Goal: Task Accomplishment & Management: Manage account settings

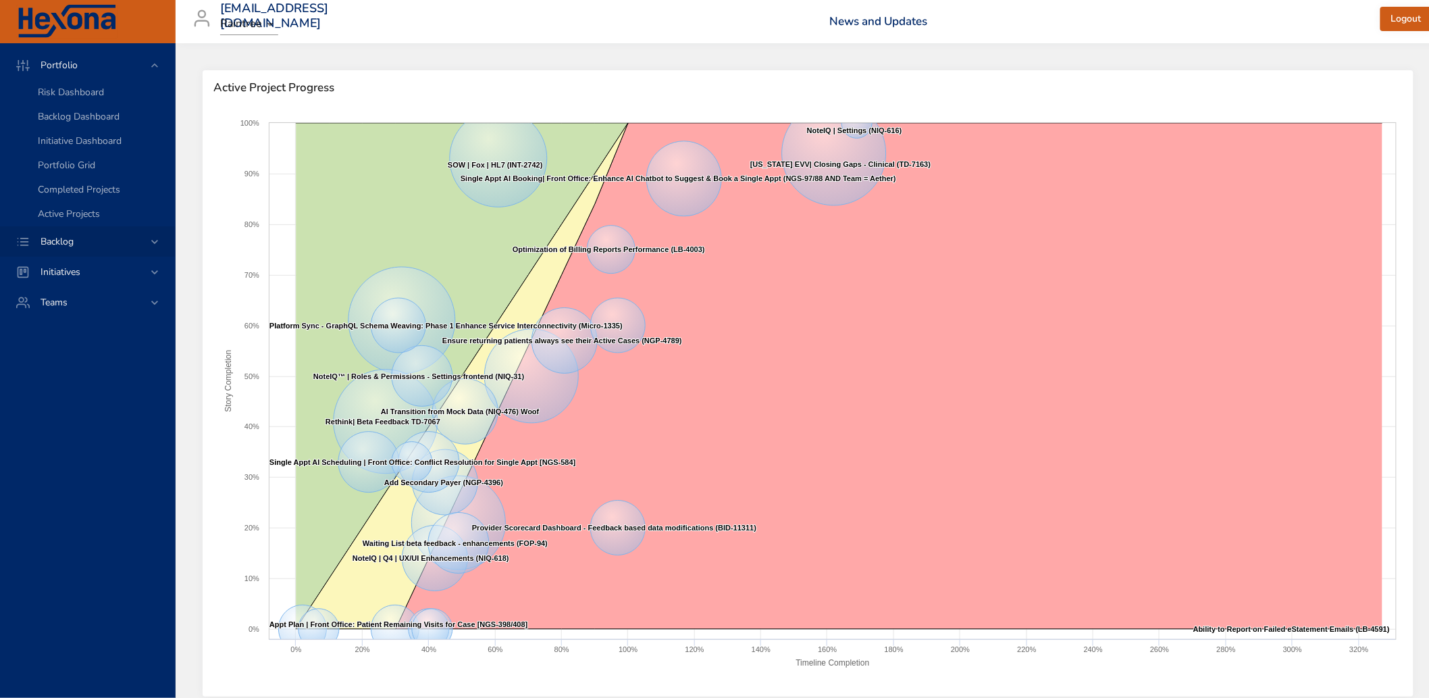
click at [78, 240] on span "Backlog" at bounding box center [57, 241] width 55 height 13
click at [63, 120] on span "Backlog Details" at bounding box center [70, 122] width 65 height 13
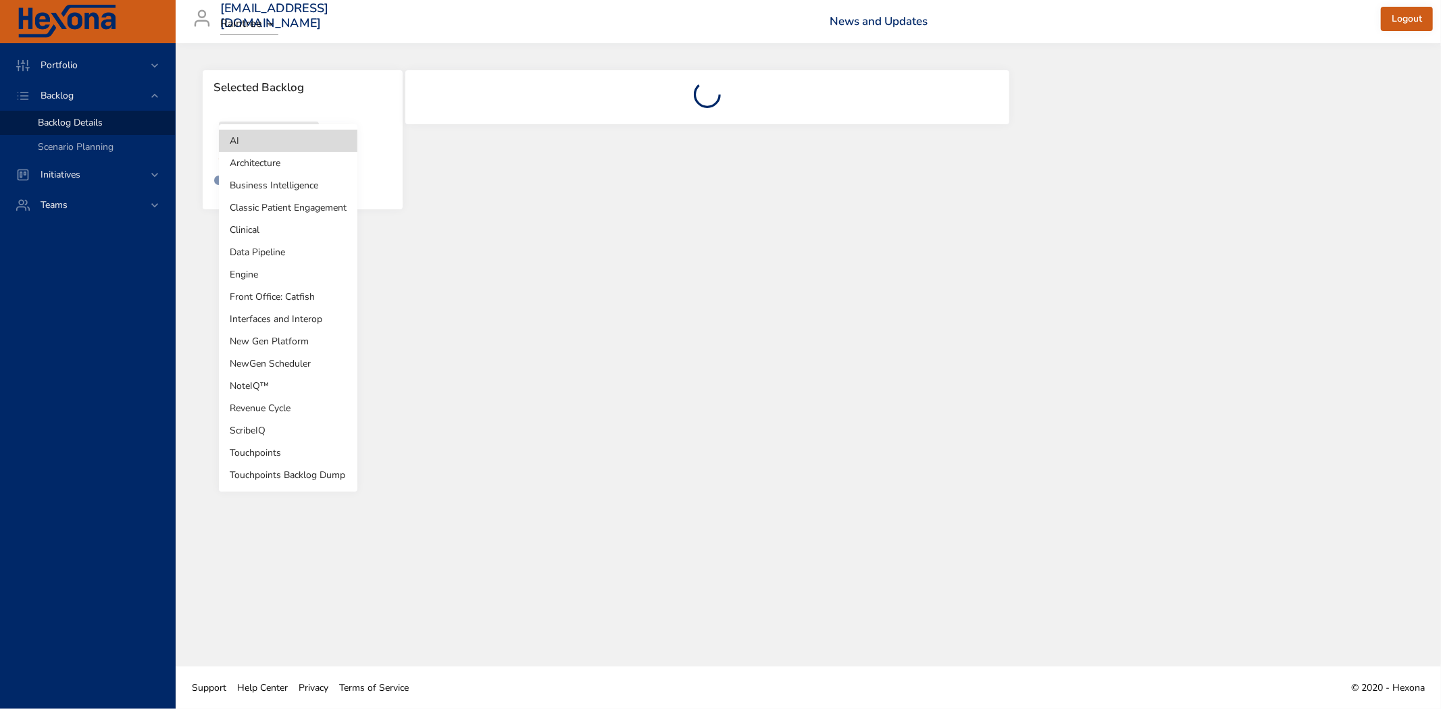
click at [292, 147] on body "Portfolio Backlog Backlog Details Scenario Planning Initiatives Teams [EMAIL_AD…" at bounding box center [720, 354] width 1441 height 709
click at [293, 408] on li "Revenue Cycle" at bounding box center [288, 408] width 138 height 22
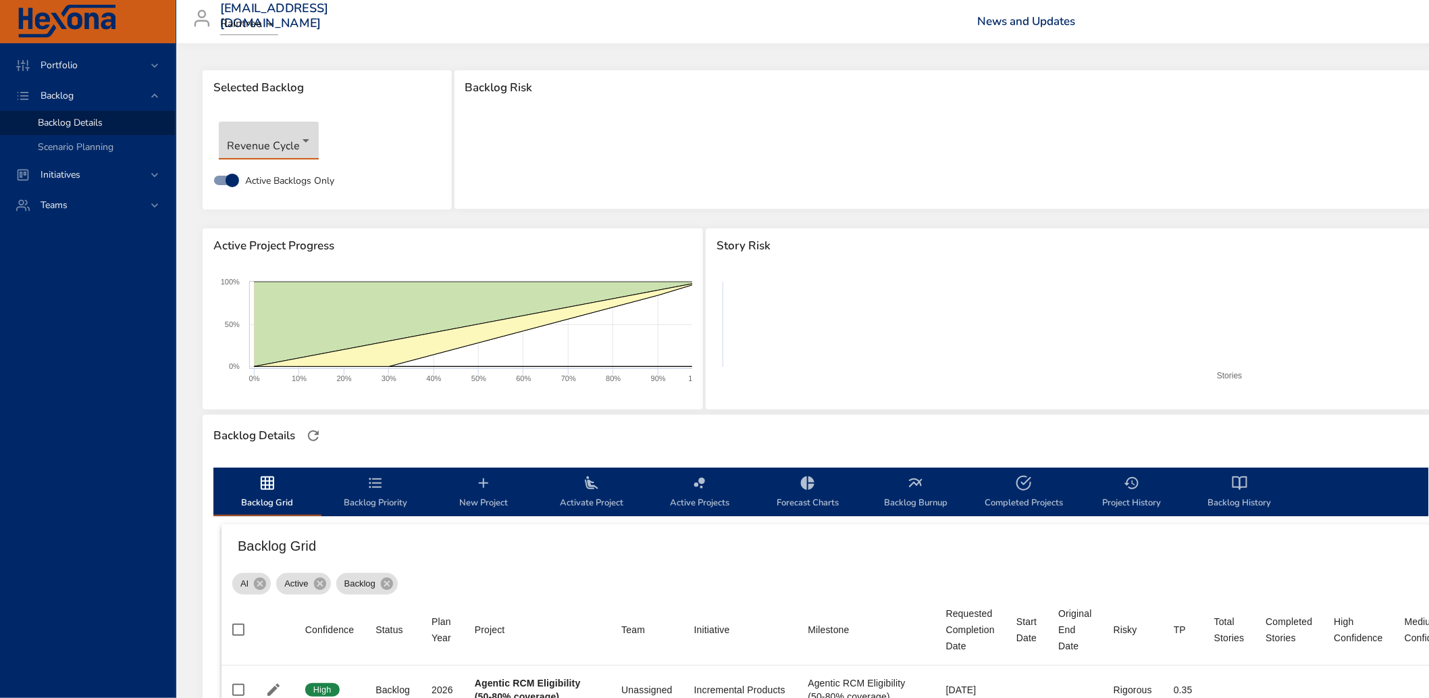
type input "*"
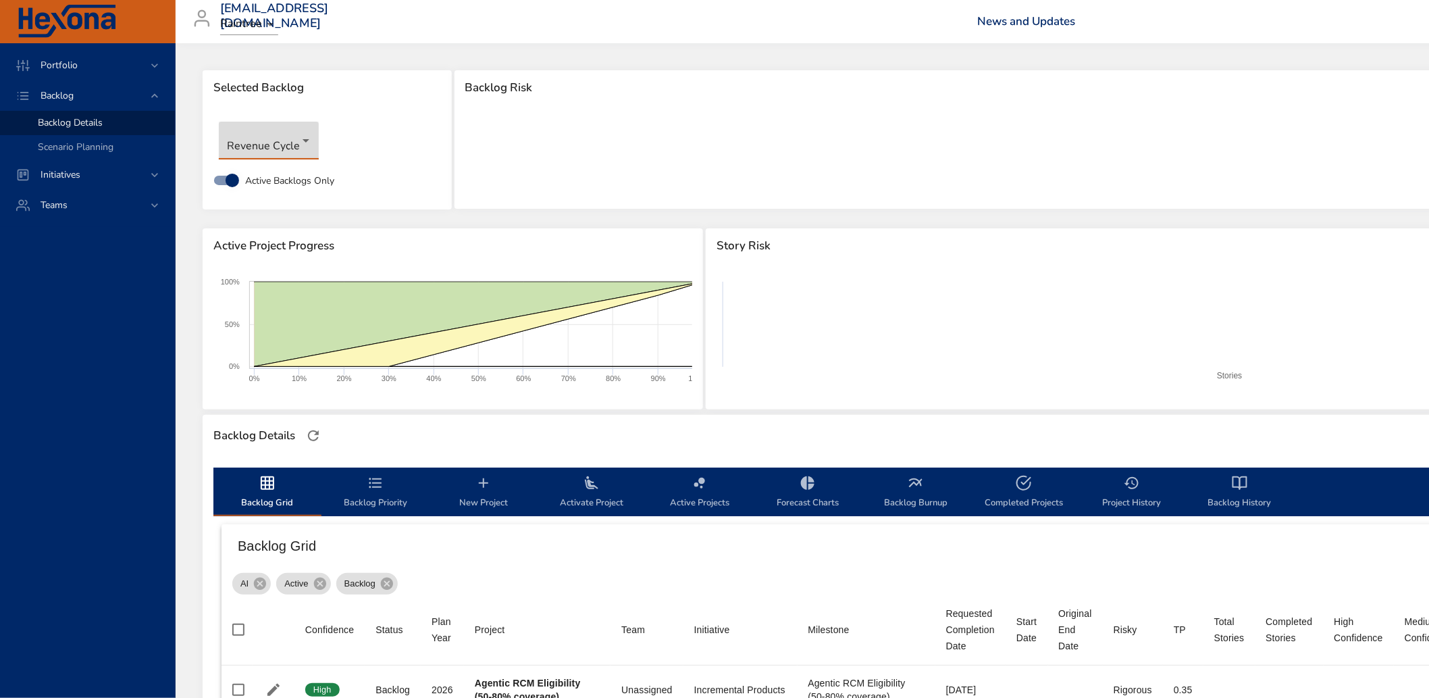
type input "*"
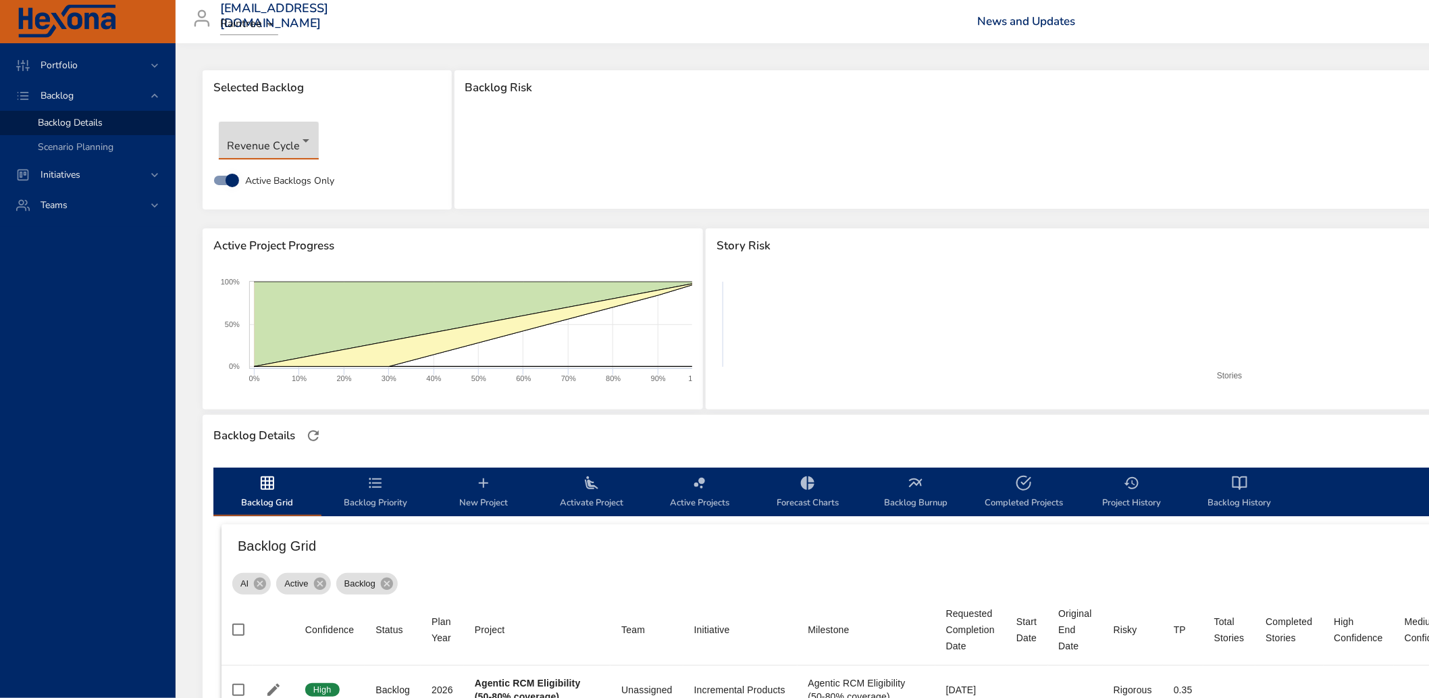
type input "*"
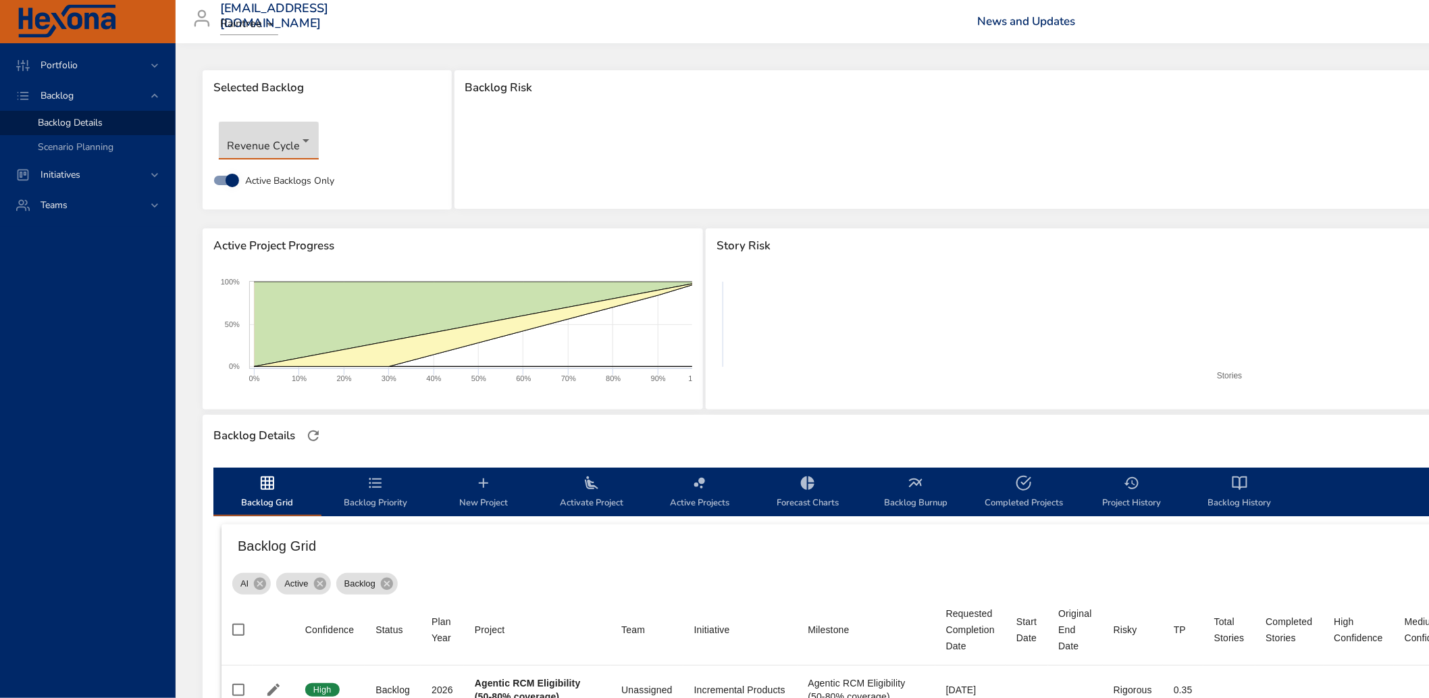
type input "*"
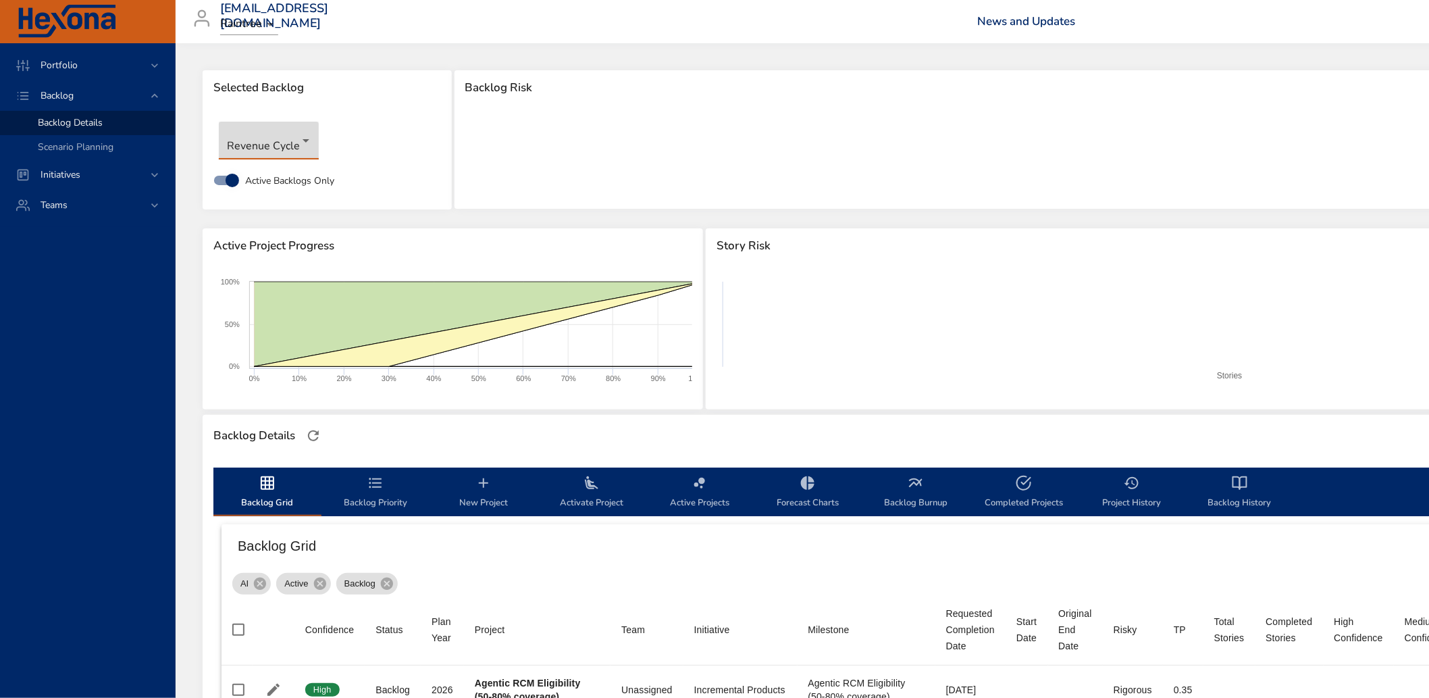
type input "*"
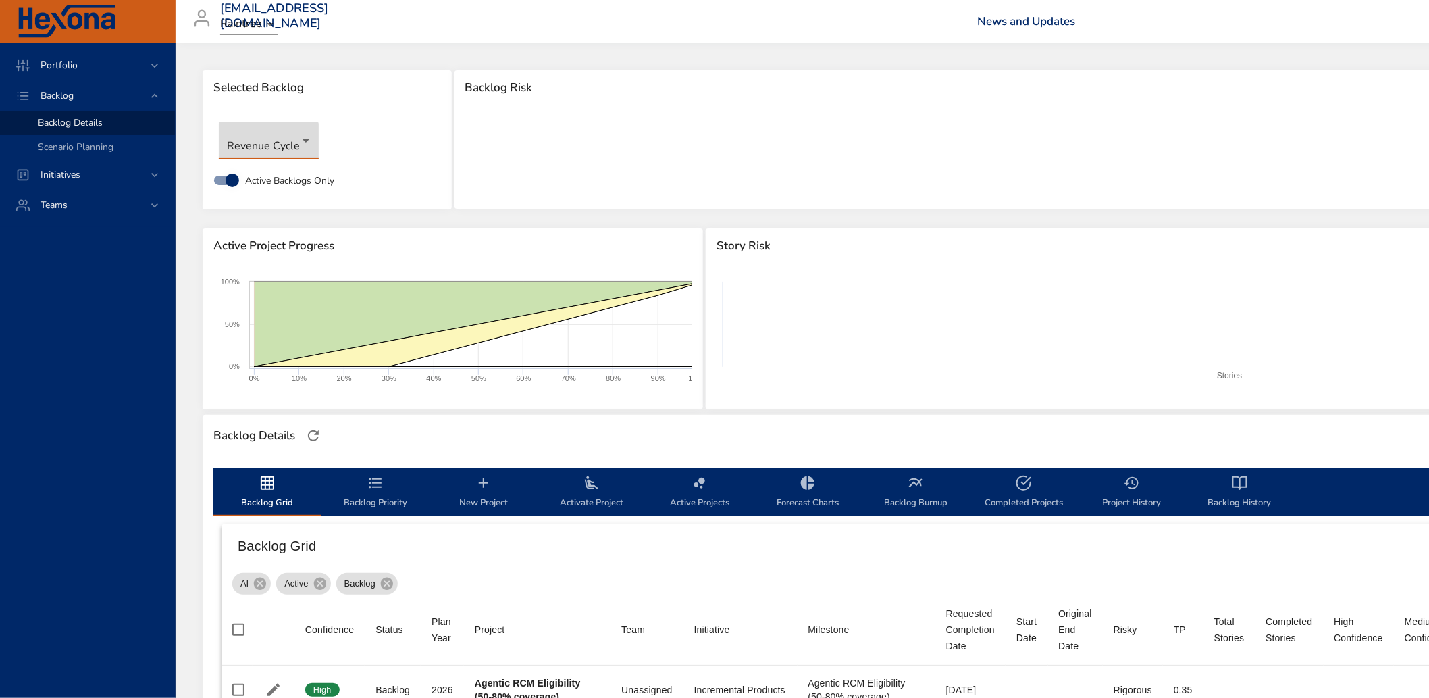
type input "*"
type input "**"
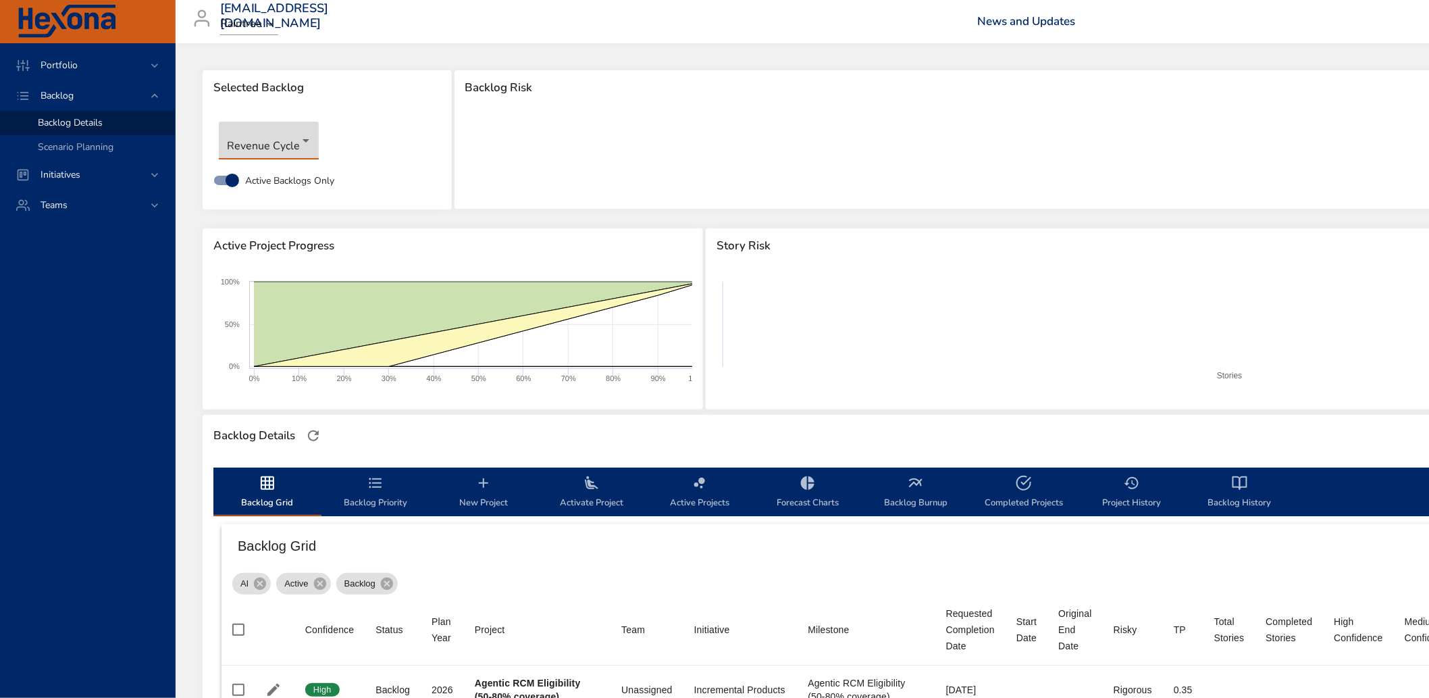
type input "*"
type input "**"
type input "*"
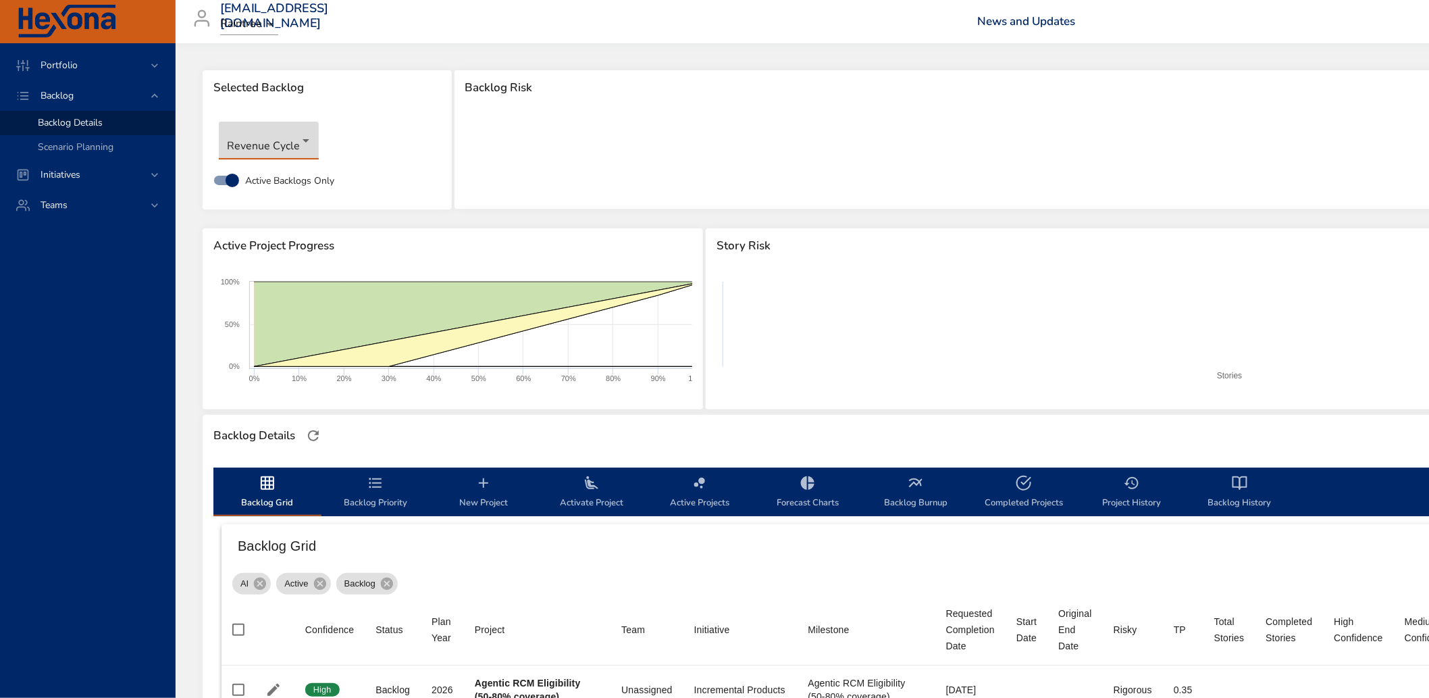
type input "*"
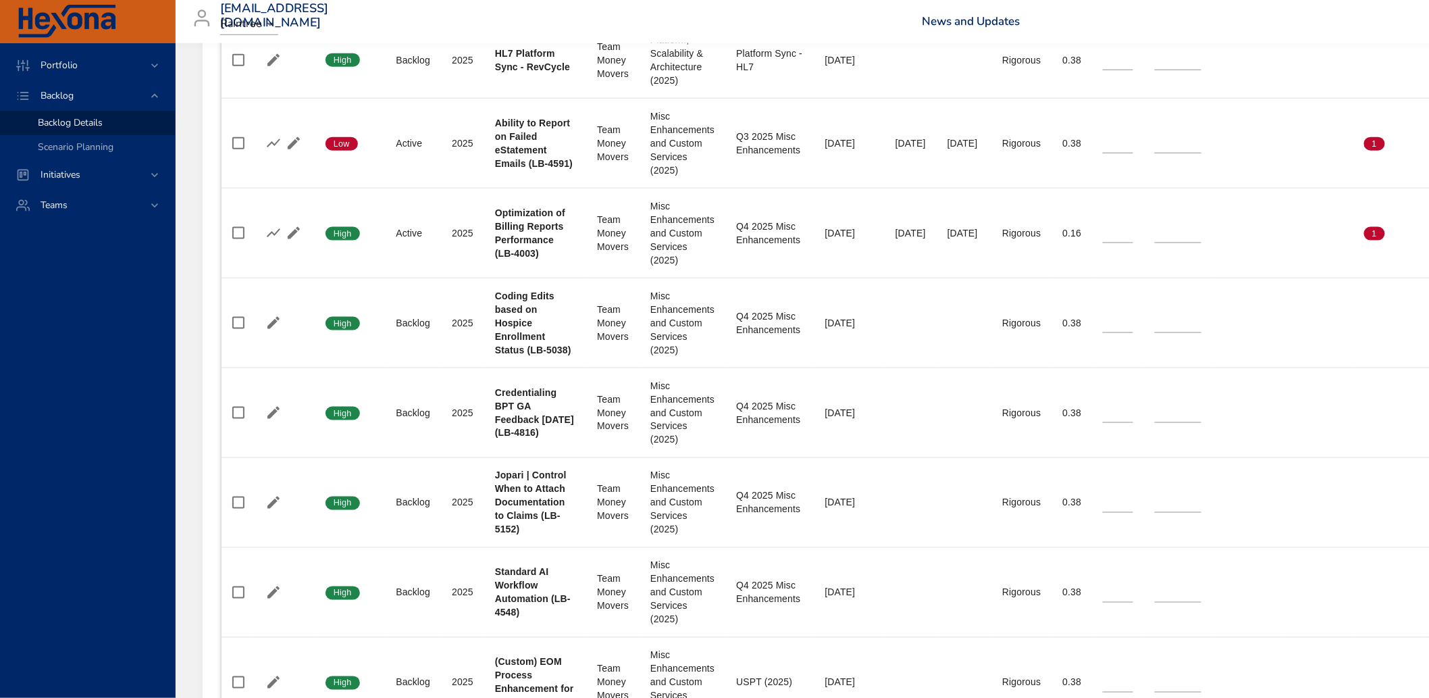
scroll to position [648, 0]
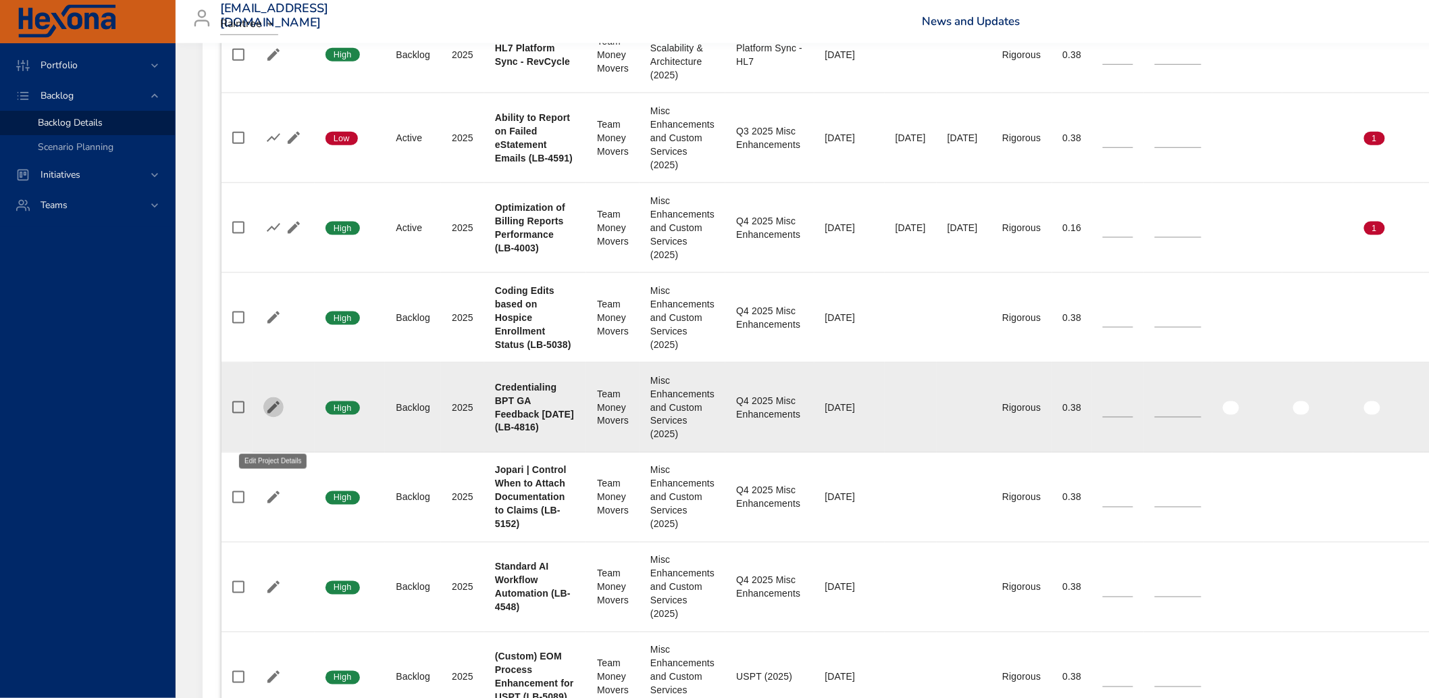
click at [271, 415] on icon "button" at bounding box center [273, 407] width 16 height 16
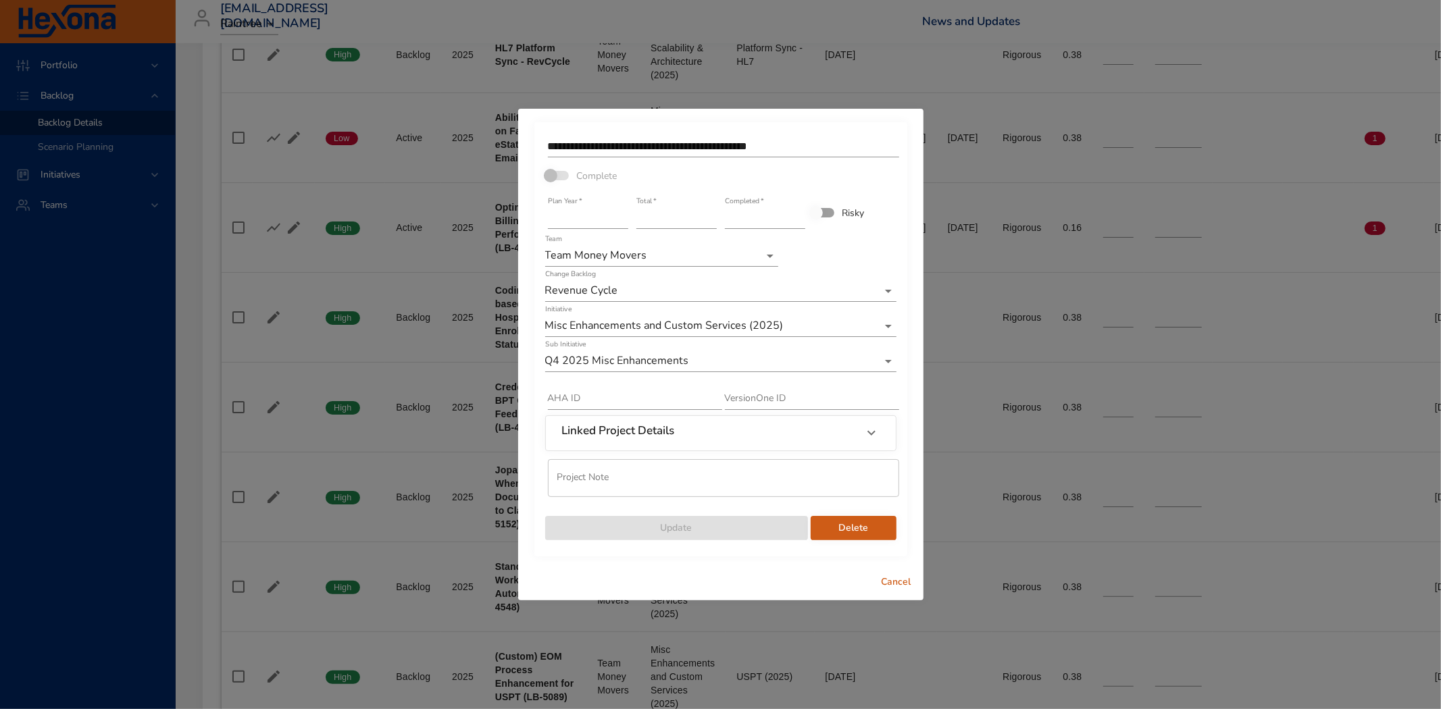
click at [900, 577] on span "Cancel" at bounding box center [896, 582] width 32 height 17
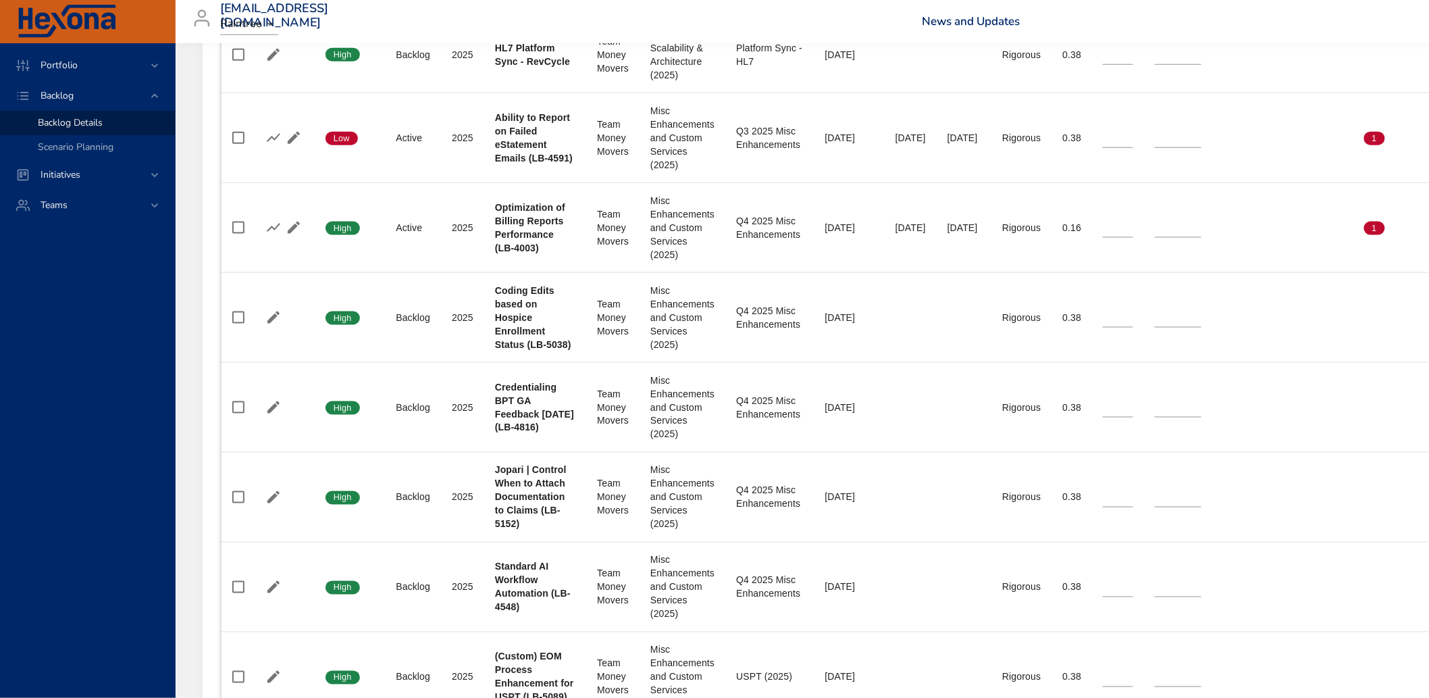
scroll to position [0, 0]
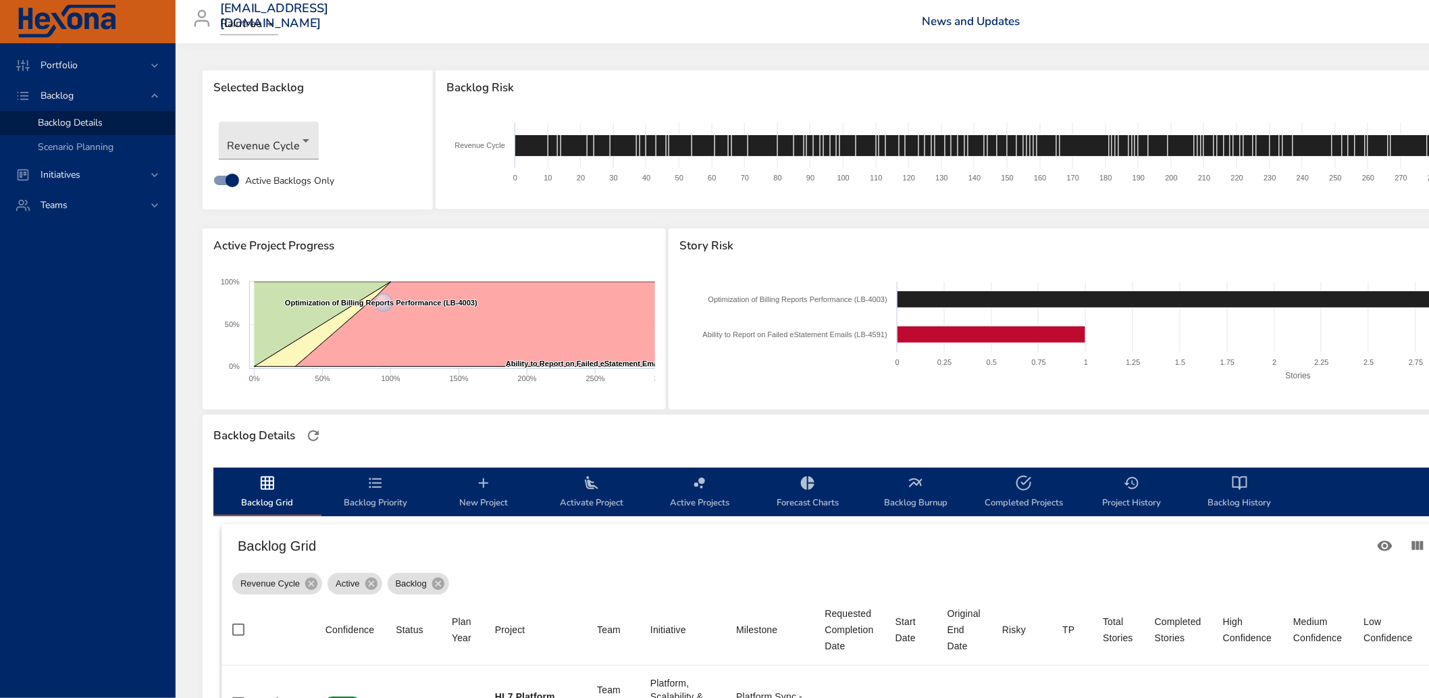
click at [377, 480] on icon "backlog-tab" at bounding box center [375, 483] width 16 height 16
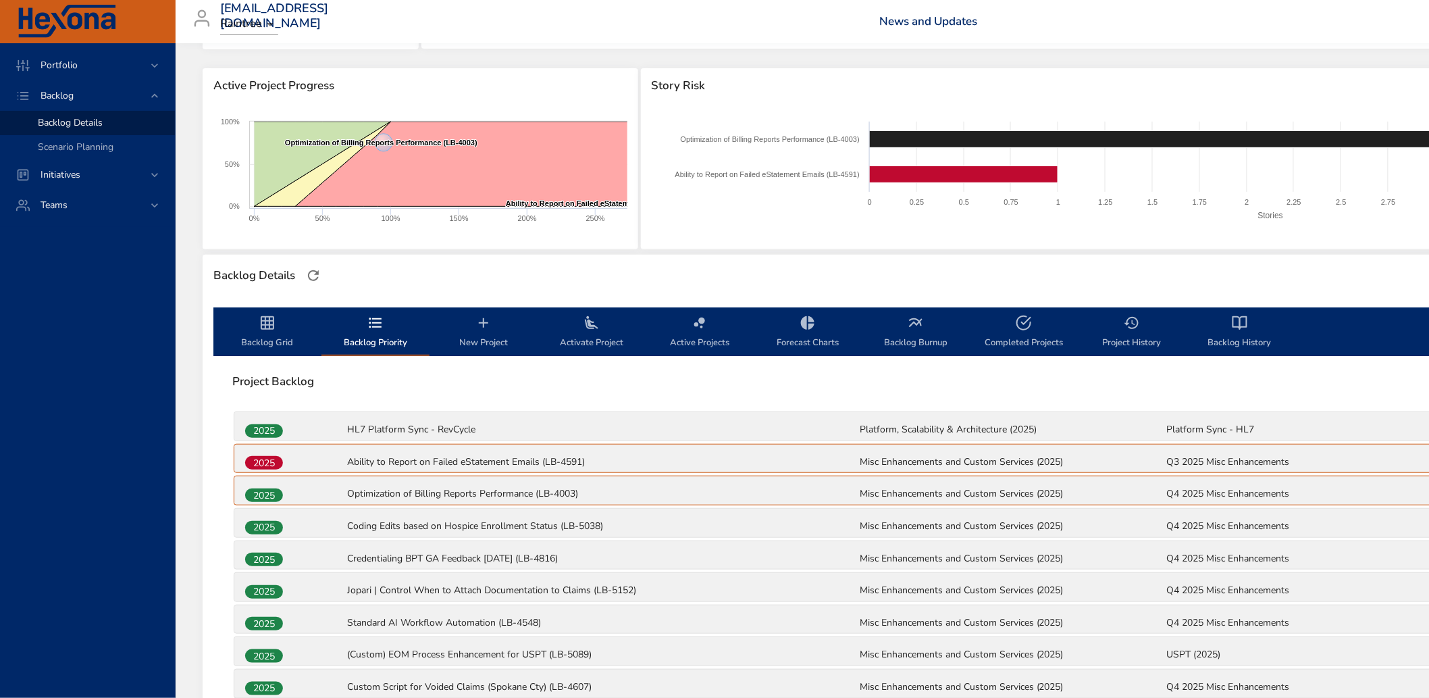
scroll to position [199, 0]
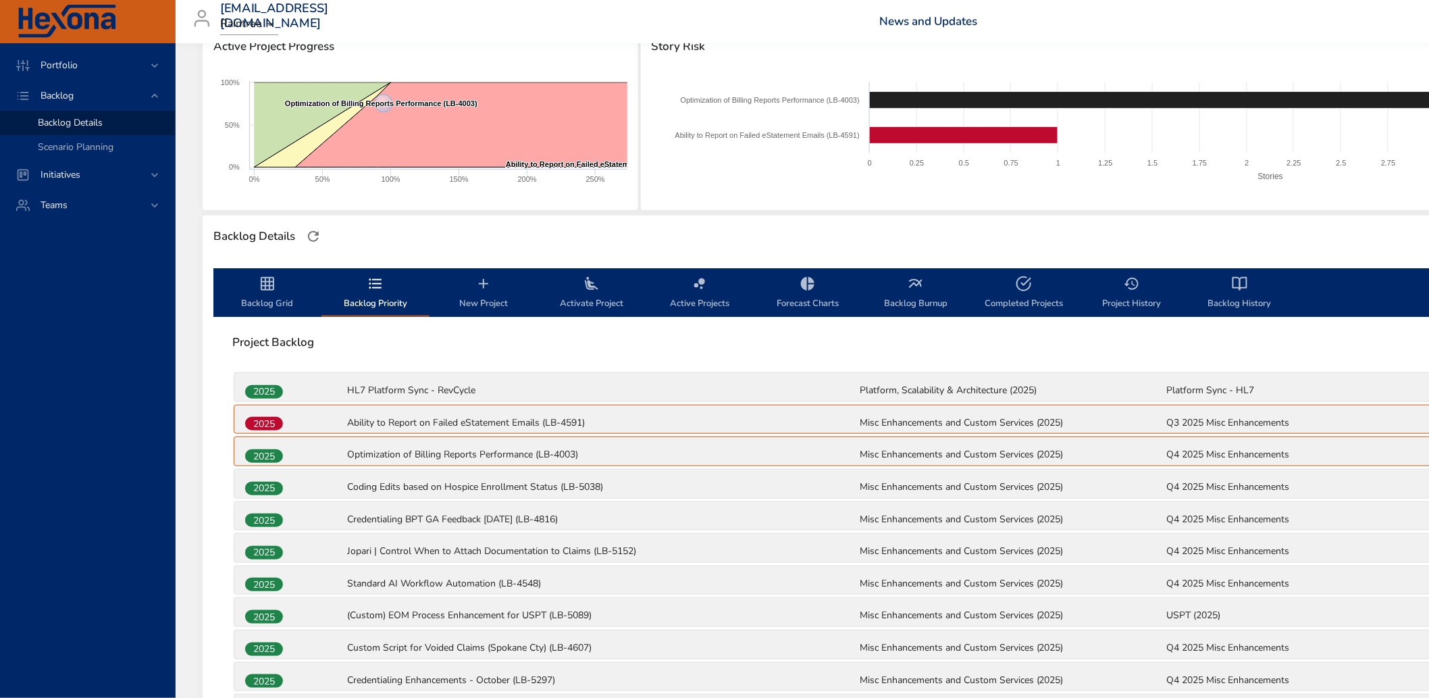
click at [261, 523] on span "2025" at bounding box center [264, 520] width 38 height 14
click at [386, 515] on p "Credentialing BPT GA Feedback [DATE] (LB-4816)" at bounding box center [602, 520] width 509 height 14
click at [608, 286] on span "Activate Project" at bounding box center [592, 294] width 92 height 36
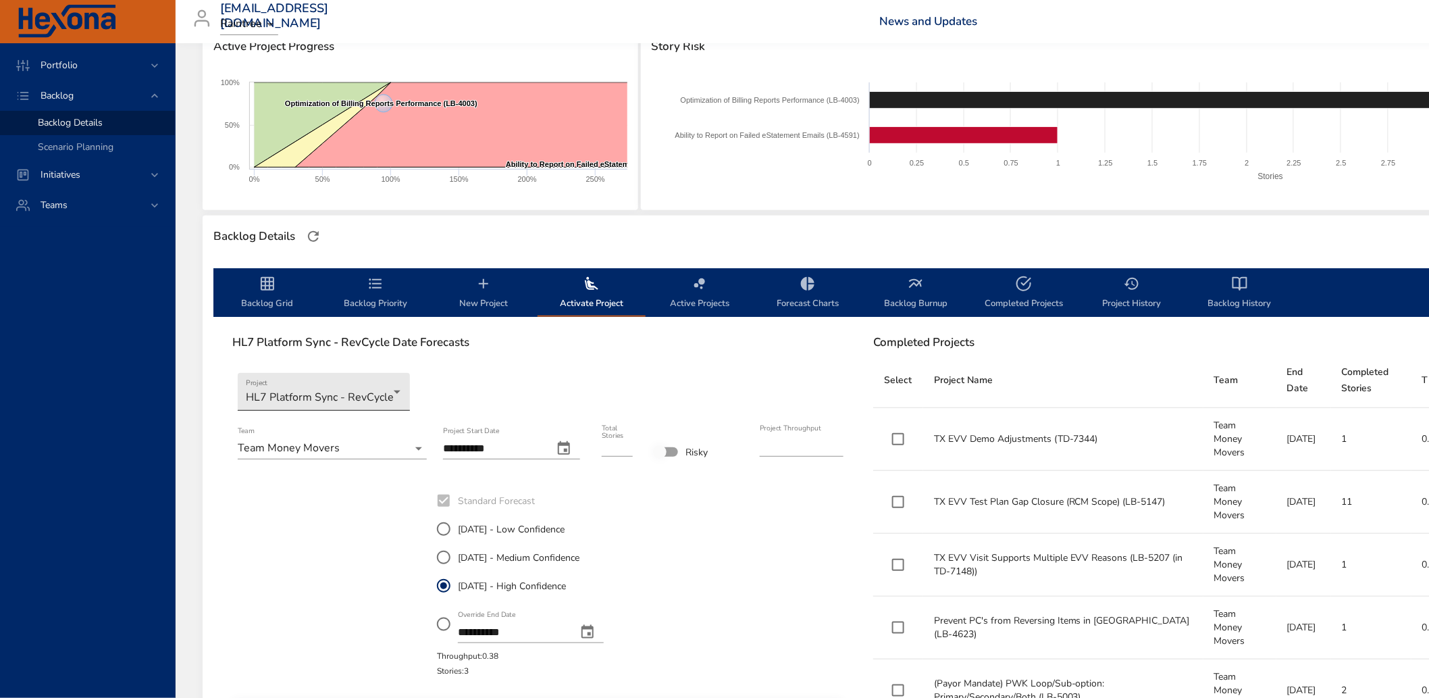
click at [347, 390] on body "Portfolio Backlog Backlog Details Scenario Planning Initiatives Teams [EMAIL_AD…" at bounding box center [714, 150] width 1429 height 698
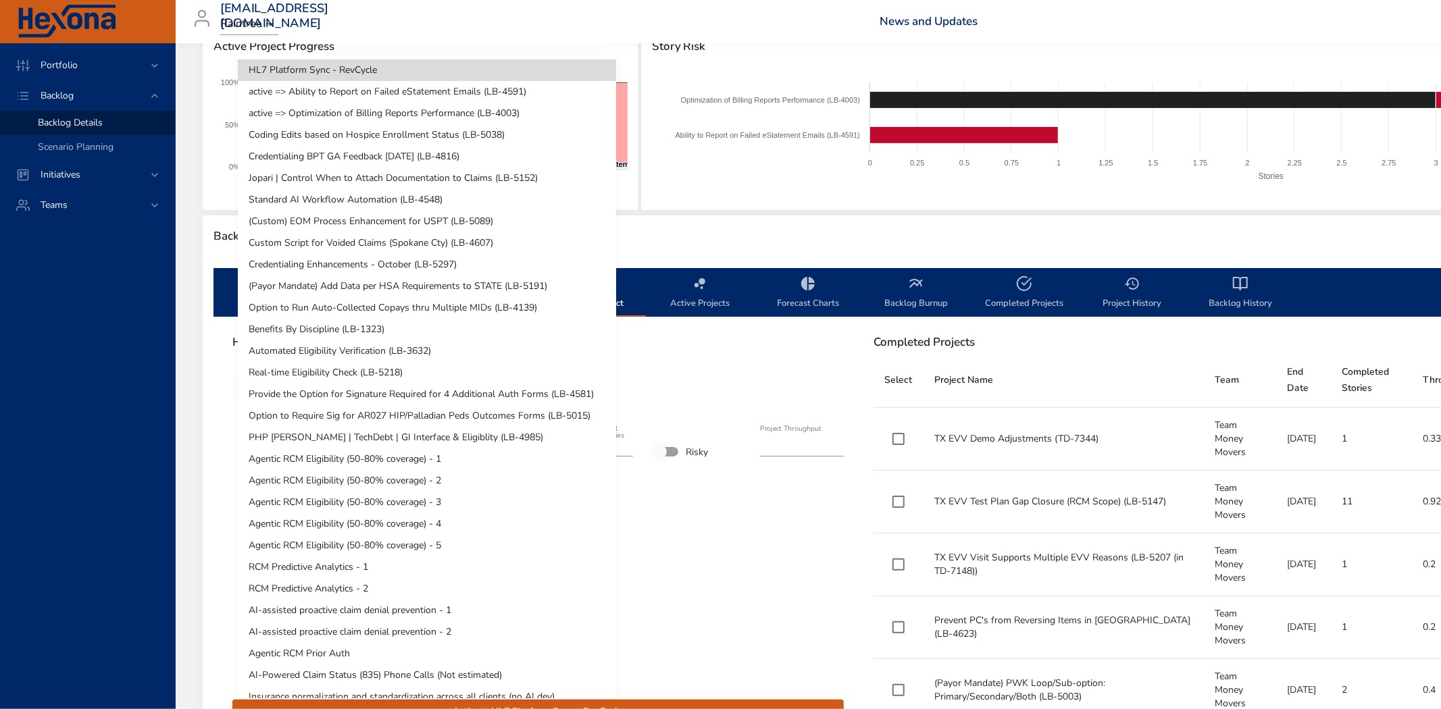
click at [423, 167] on li "Jopari | Control When to Attach Documentation to Claims (LB-5152)" at bounding box center [427, 178] width 378 height 22
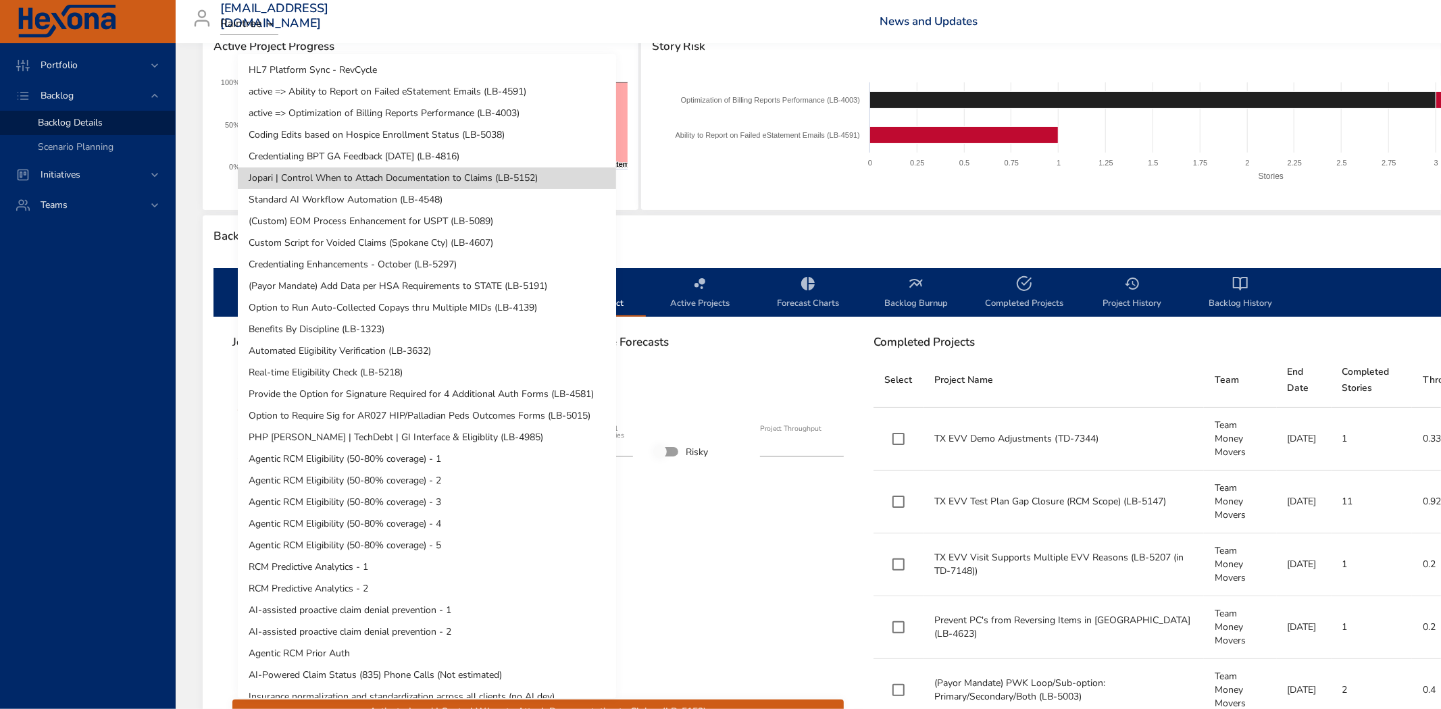
click at [443, 372] on body "Portfolio Backlog Backlog Details Scenario Planning Initiatives Teams [EMAIL_AD…" at bounding box center [720, 155] width 1441 height 709
click at [417, 153] on li "Credentialing BPT GA Feedback [DATE] (LB-4816)" at bounding box center [427, 157] width 378 height 22
type input "*"
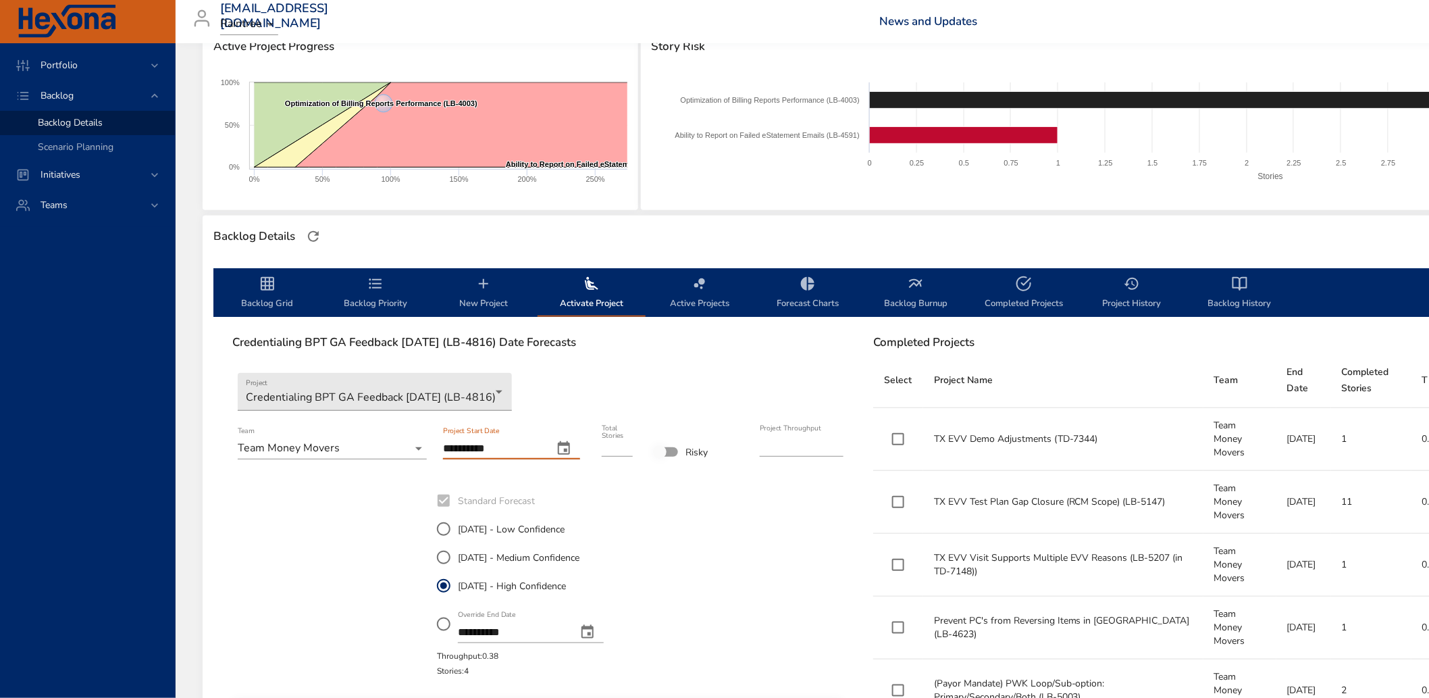
click at [483, 444] on input "**********" at bounding box center [492, 449] width 99 height 22
click at [556, 443] on icon "change date" at bounding box center [564, 448] width 16 height 16
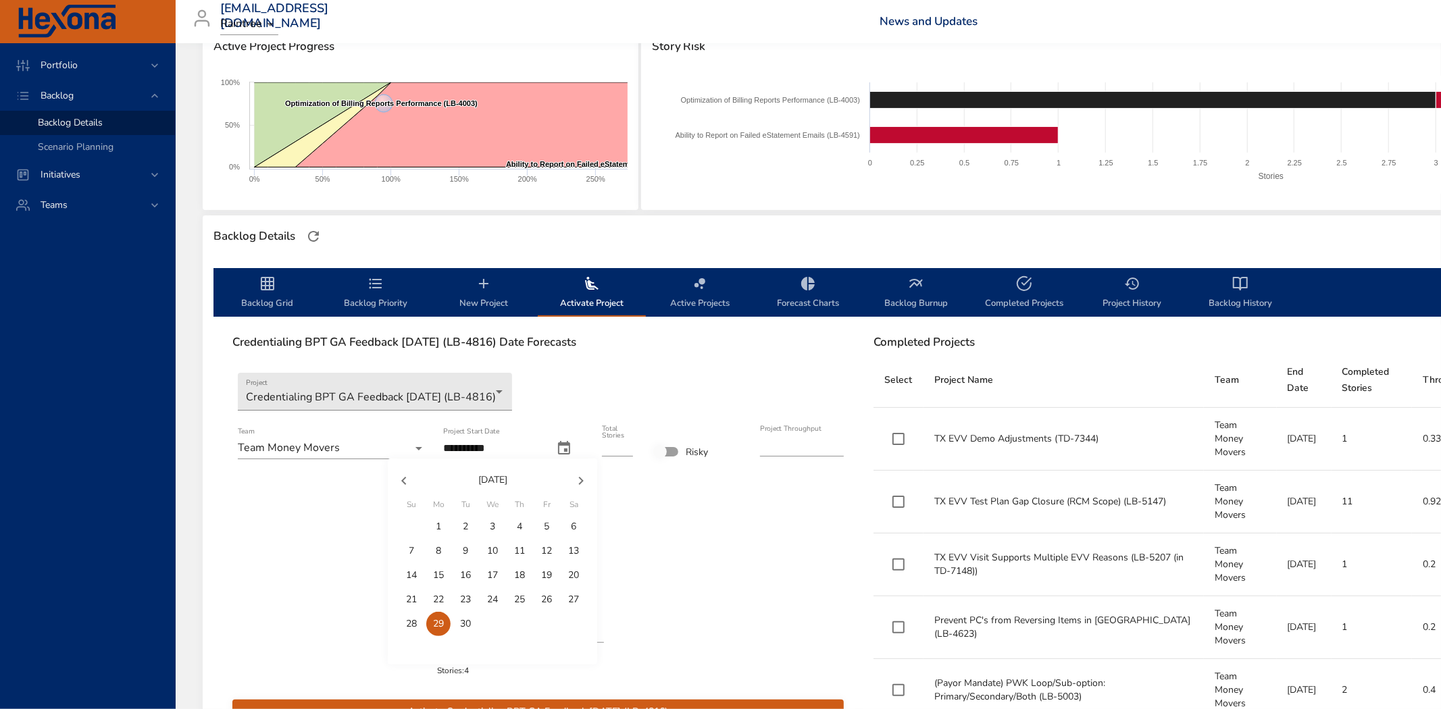
click at [467, 600] on p "23" at bounding box center [465, 600] width 11 height 14
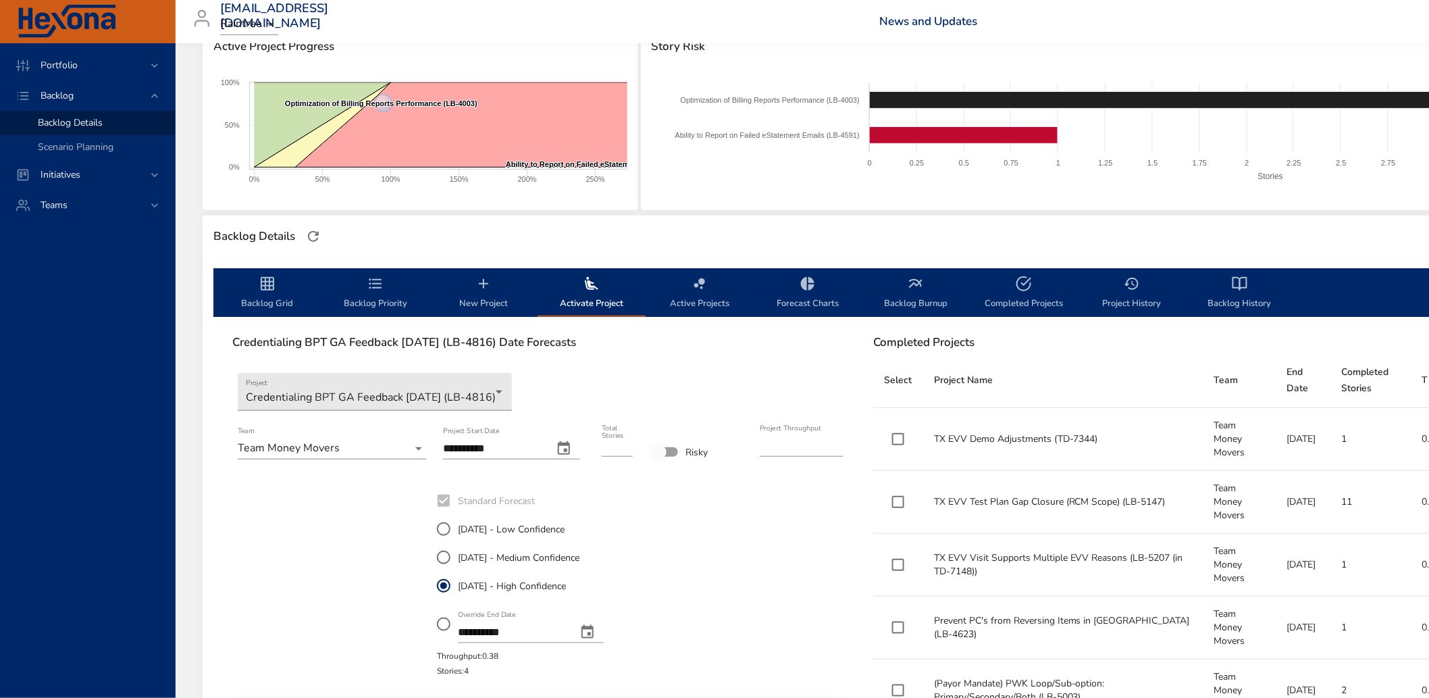
click at [468, 446] on input "**********" at bounding box center [492, 449] width 99 height 22
click at [565, 448] on icon "change date" at bounding box center [564, 448] width 12 height 14
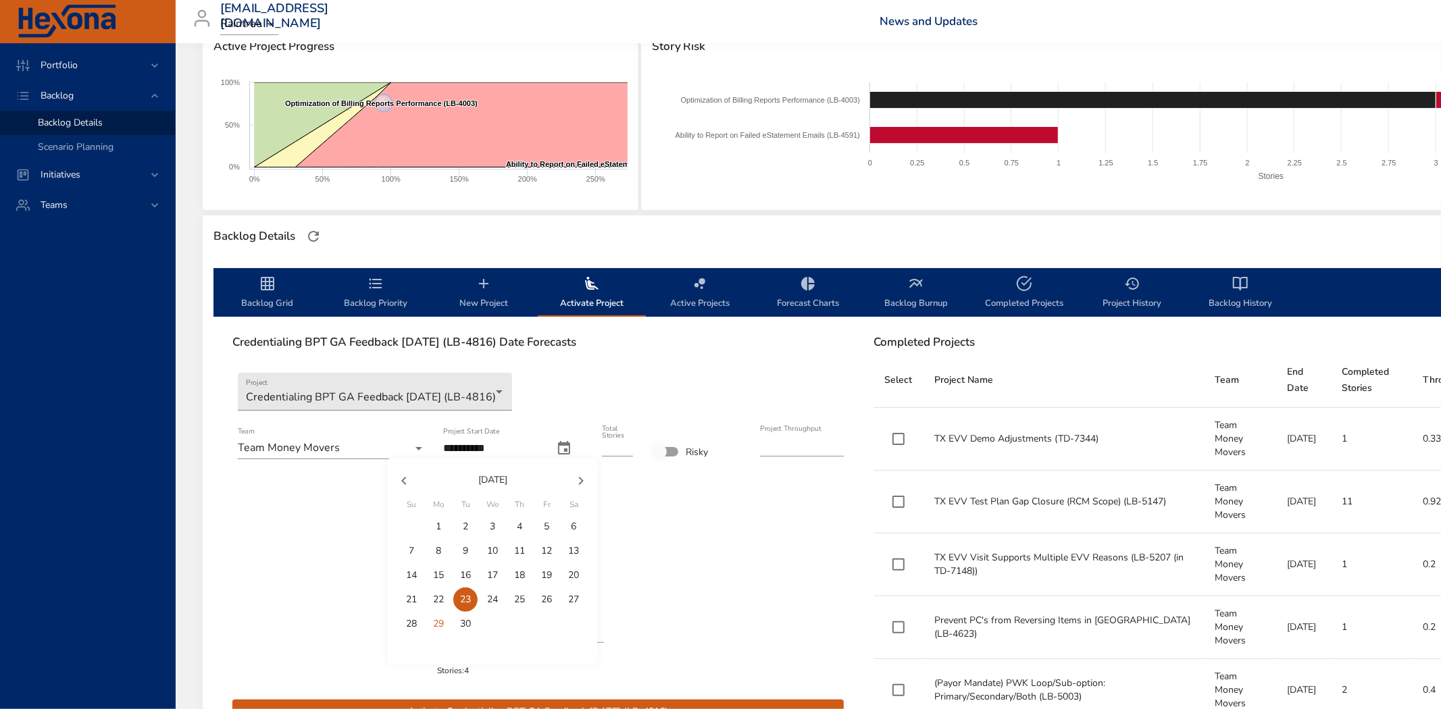
click at [495, 603] on p "24" at bounding box center [492, 600] width 11 height 14
type input "**********"
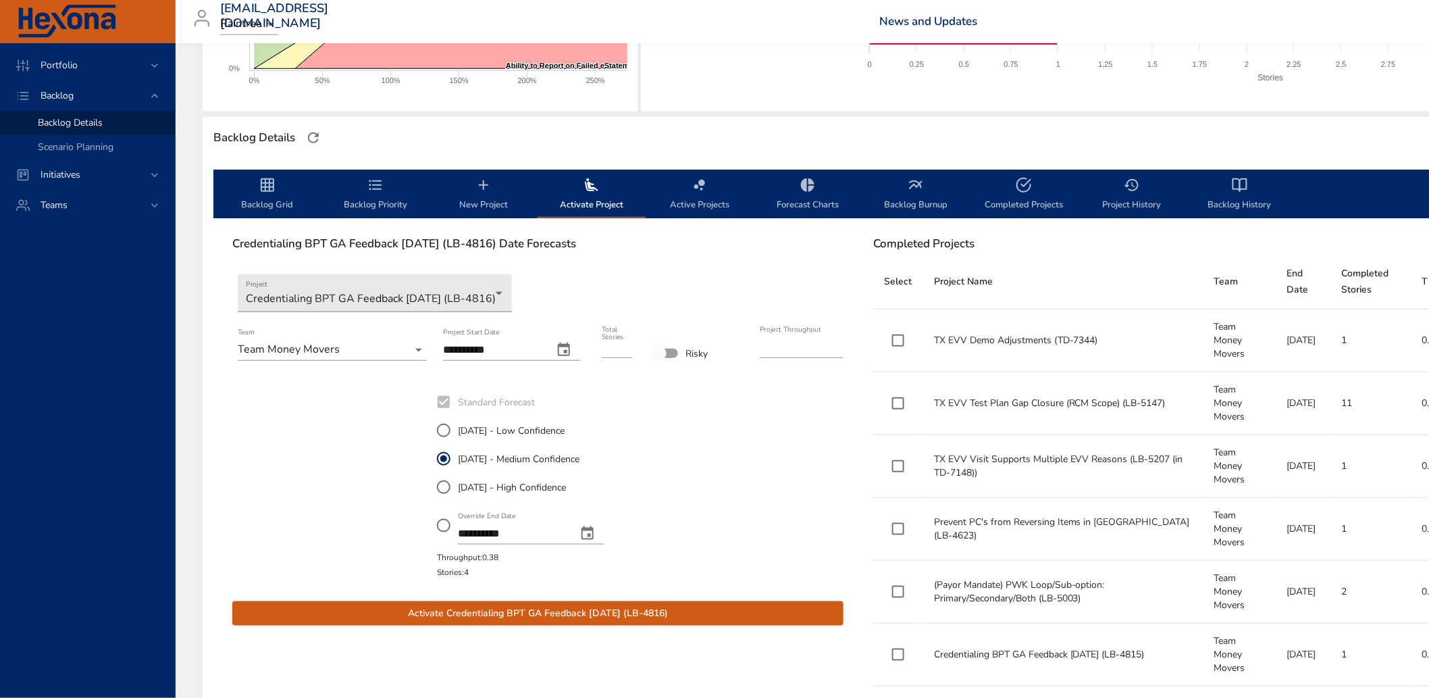
scroll to position [311, 0]
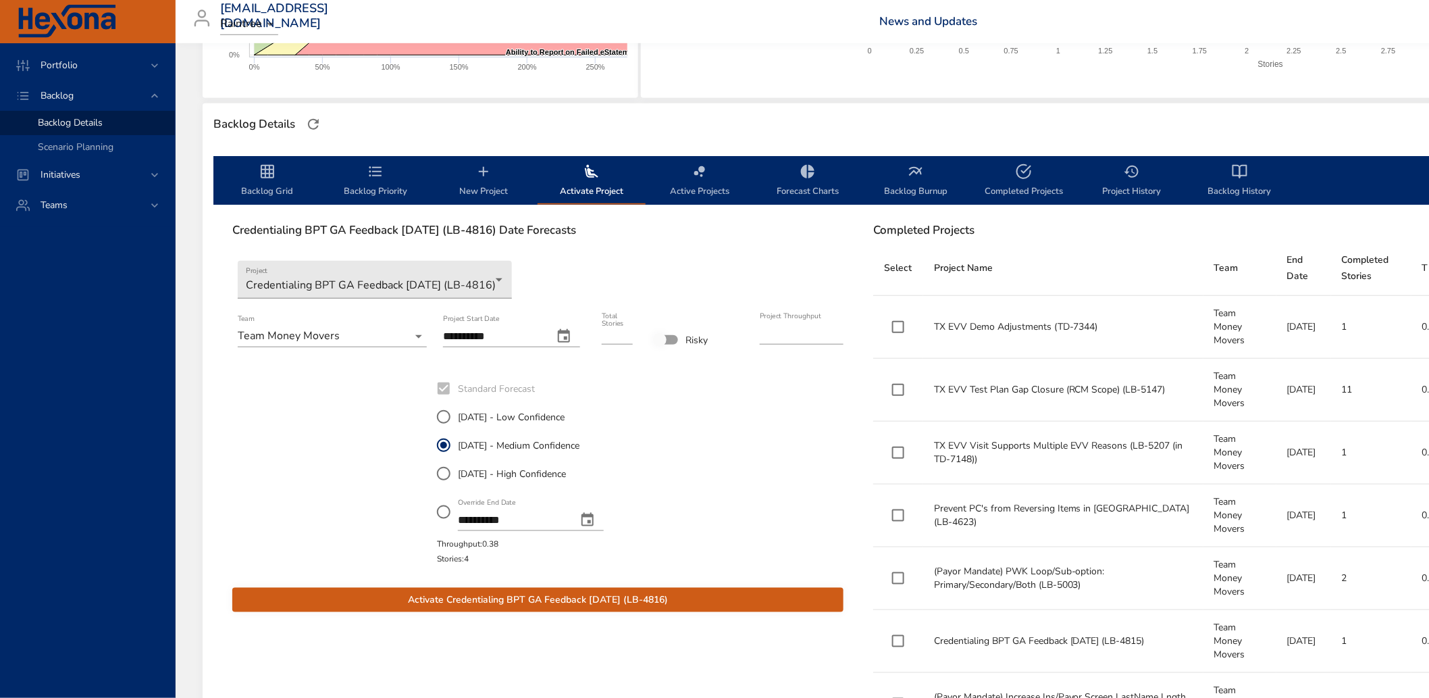
click at [650, 599] on span "Activate Credentialing BPT GA Feedback [DATE] (LB-4816)" at bounding box center [538, 600] width 590 height 17
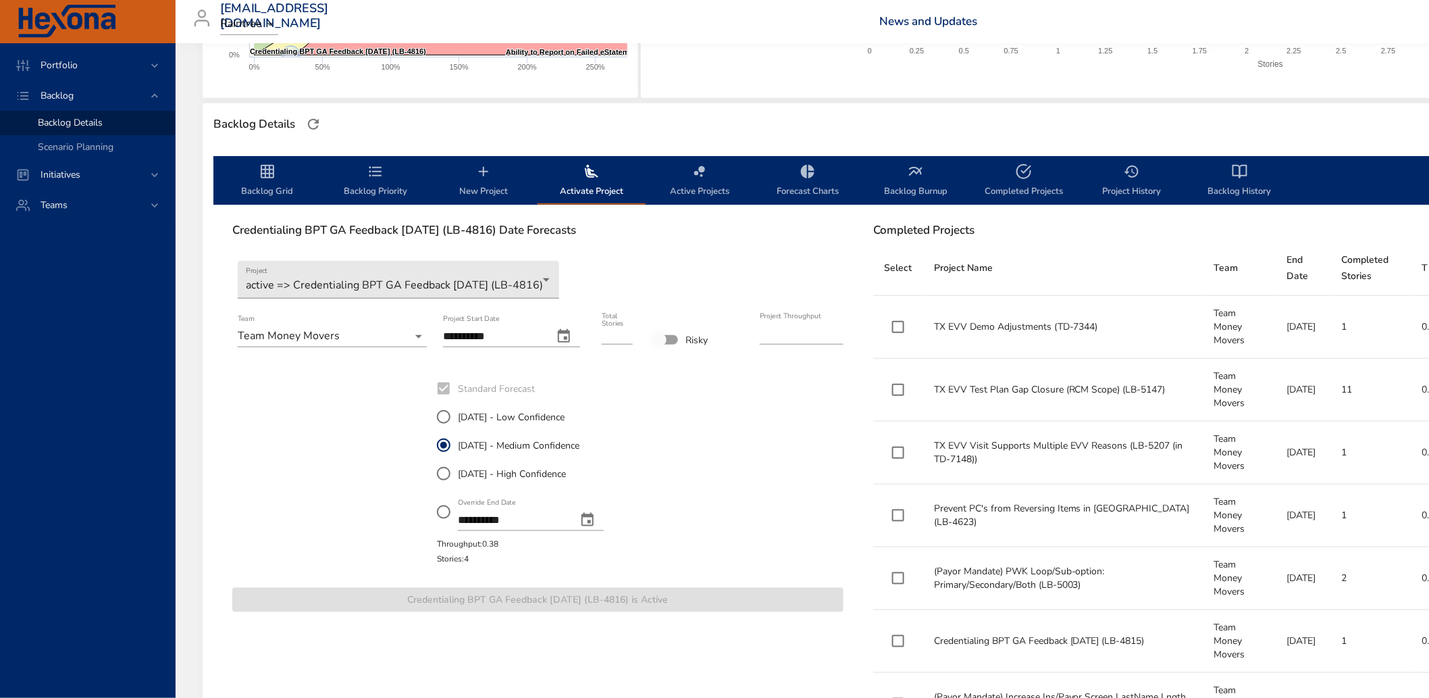
click at [270, 167] on icon "backlog-tab" at bounding box center [267, 171] width 16 height 16
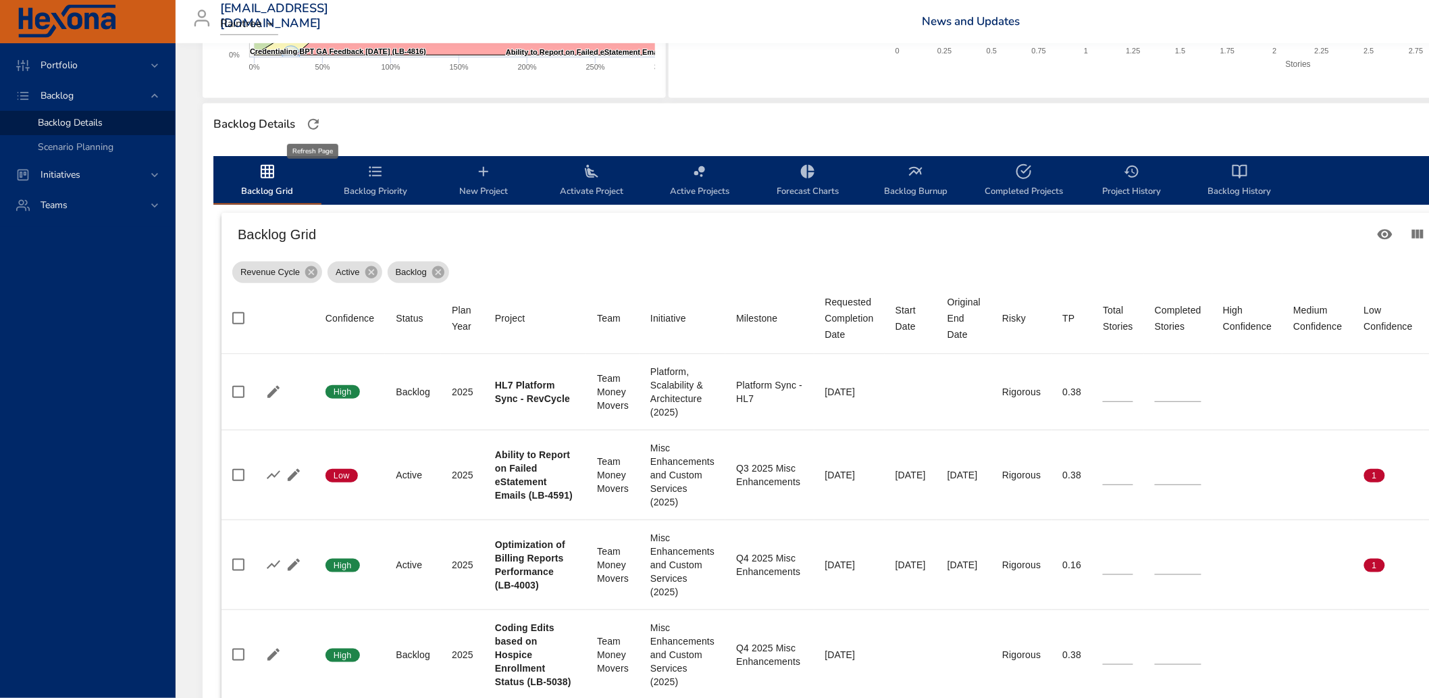
click at [317, 120] on icon "button" at bounding box center [313, 124] width 11 height 11
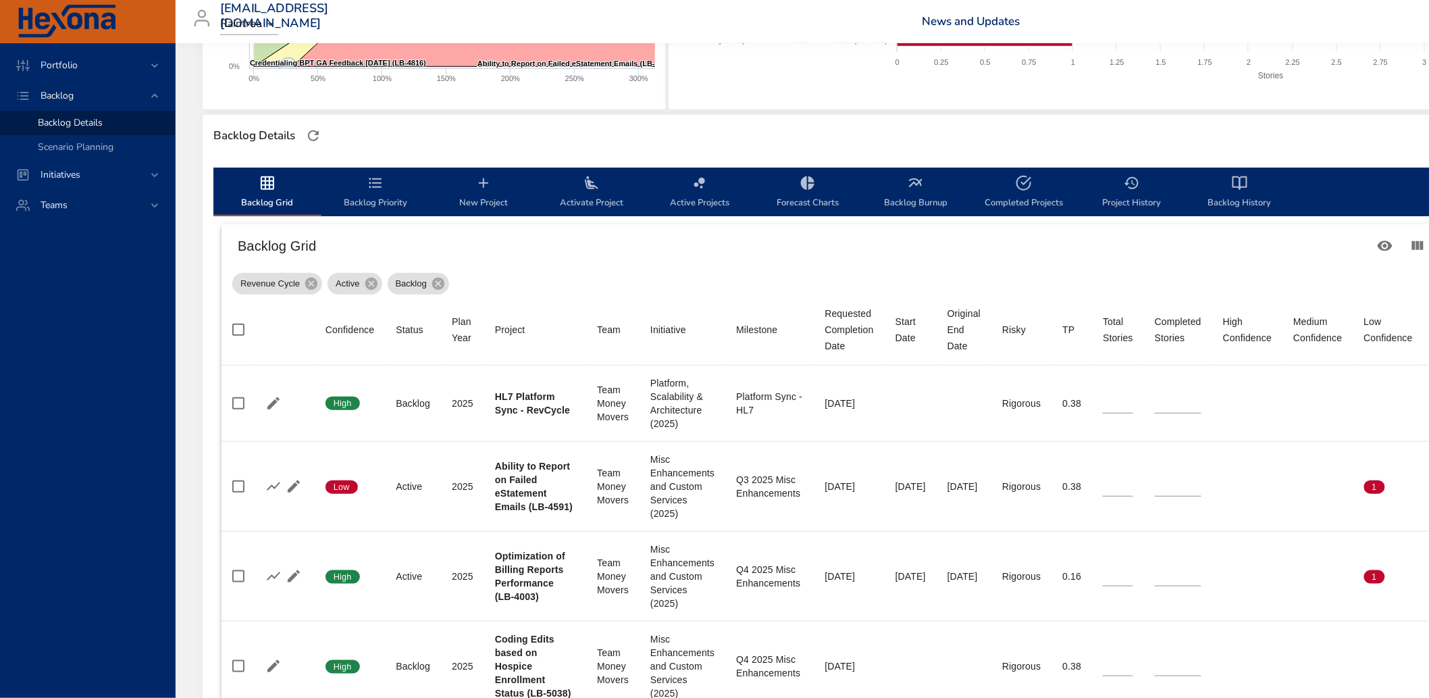
scroll to position [305, 0]
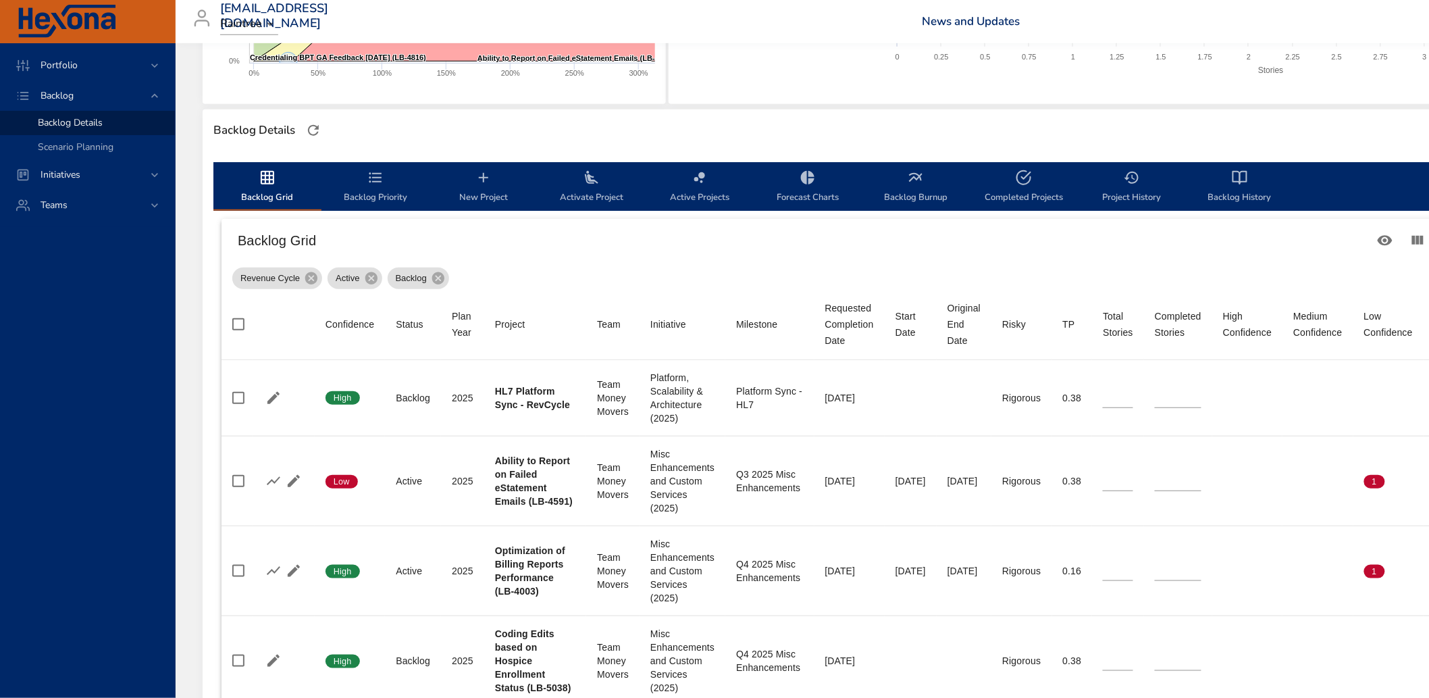
click at [579, 181] on span "Activate Project" at bounding box center [592, 188] width 92 height 36
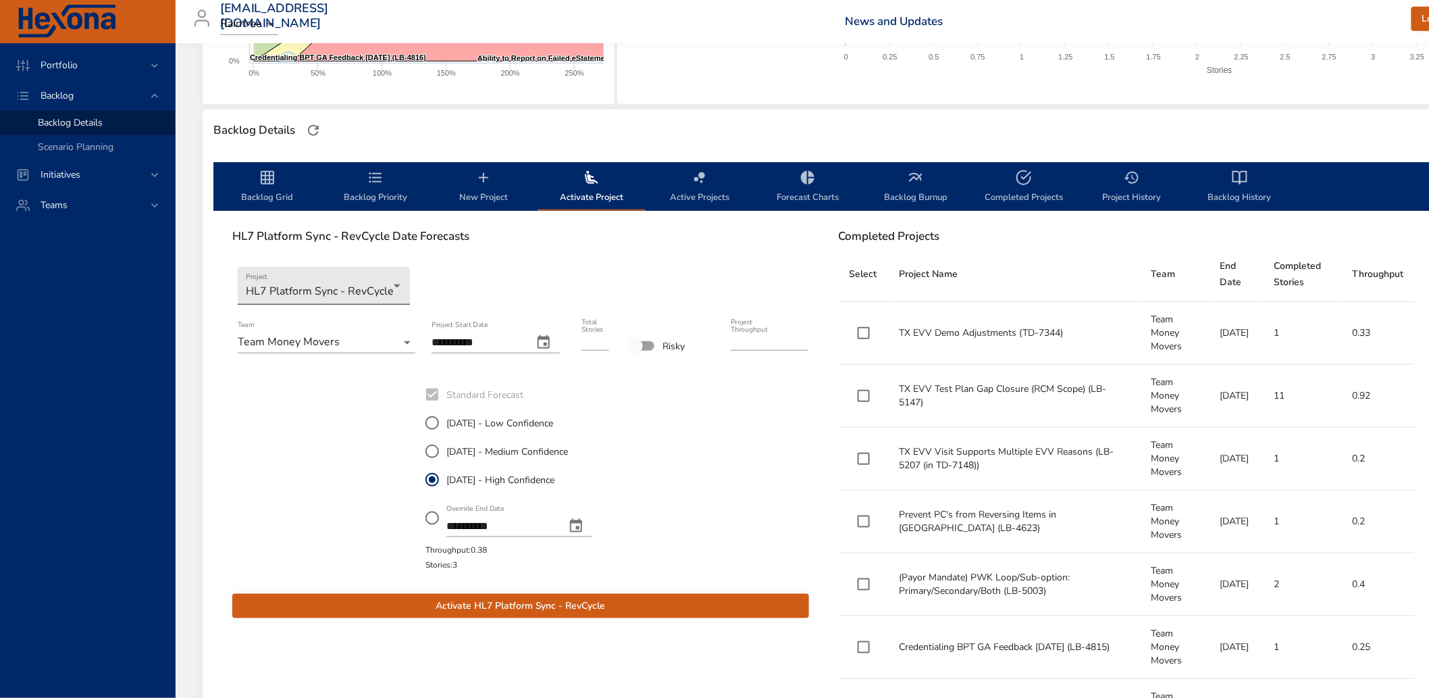
click at [353, 285] on body "Portfolio Backlog Backlog Details Scenario Planning Initiatives Teams [EMAIL_AD…" at bounding box center [714, 44] width 1429 height 698
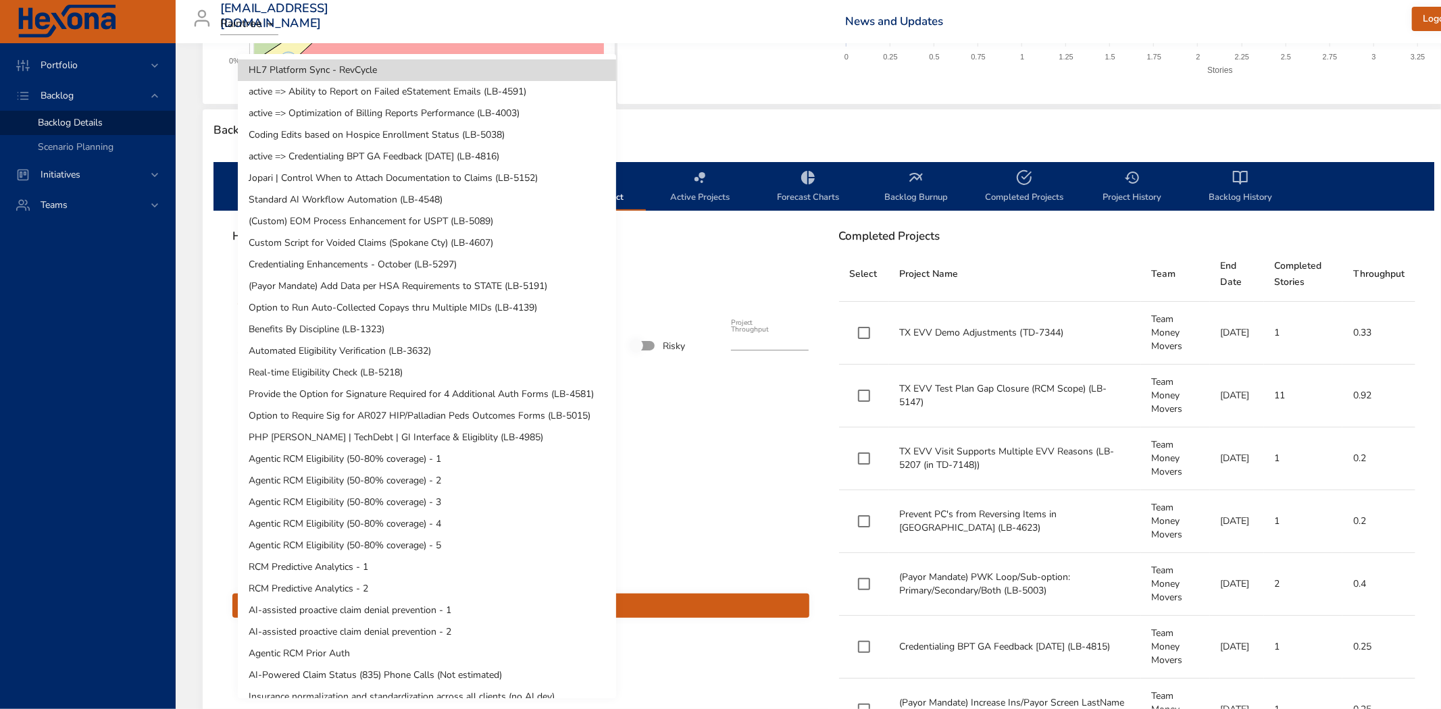
click at [344, 132] on li "Coding Edits based on Hospice Enrollment Status (LB-5038)" at bounding box center [427, 135] width 378 height 22
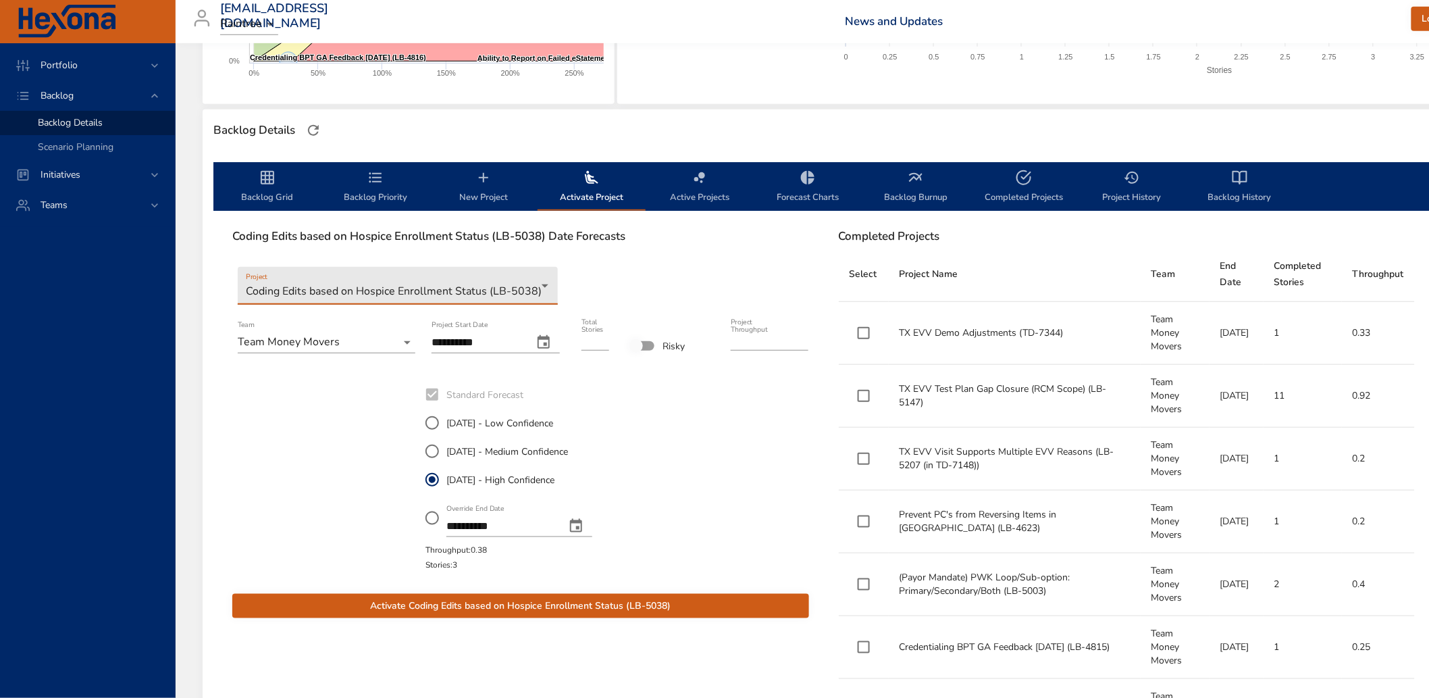
click at [543, 340] on icon "change date" at bounding box center [544, 342] width 16 height 16
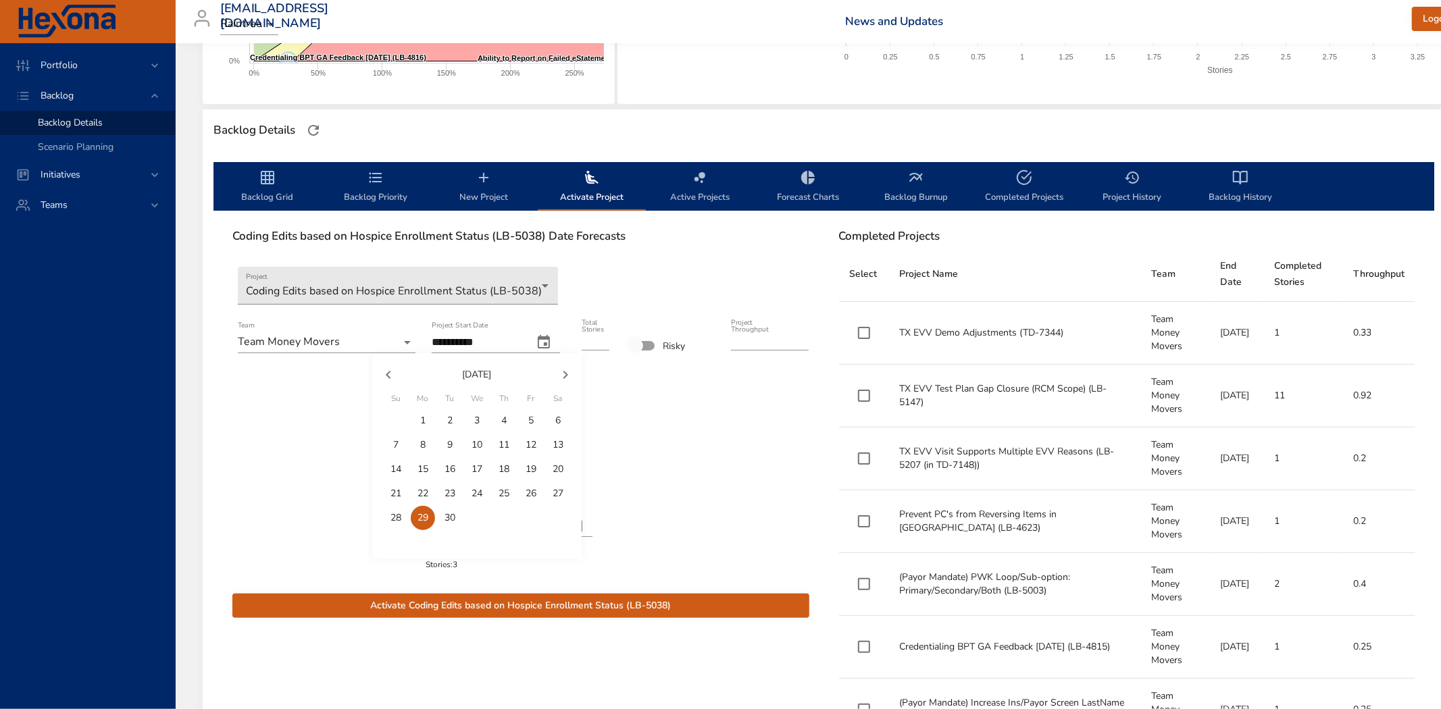
click at [529, 489] on p "26" at bounding box center [530, 494] width 11 height 14
type input "**********"
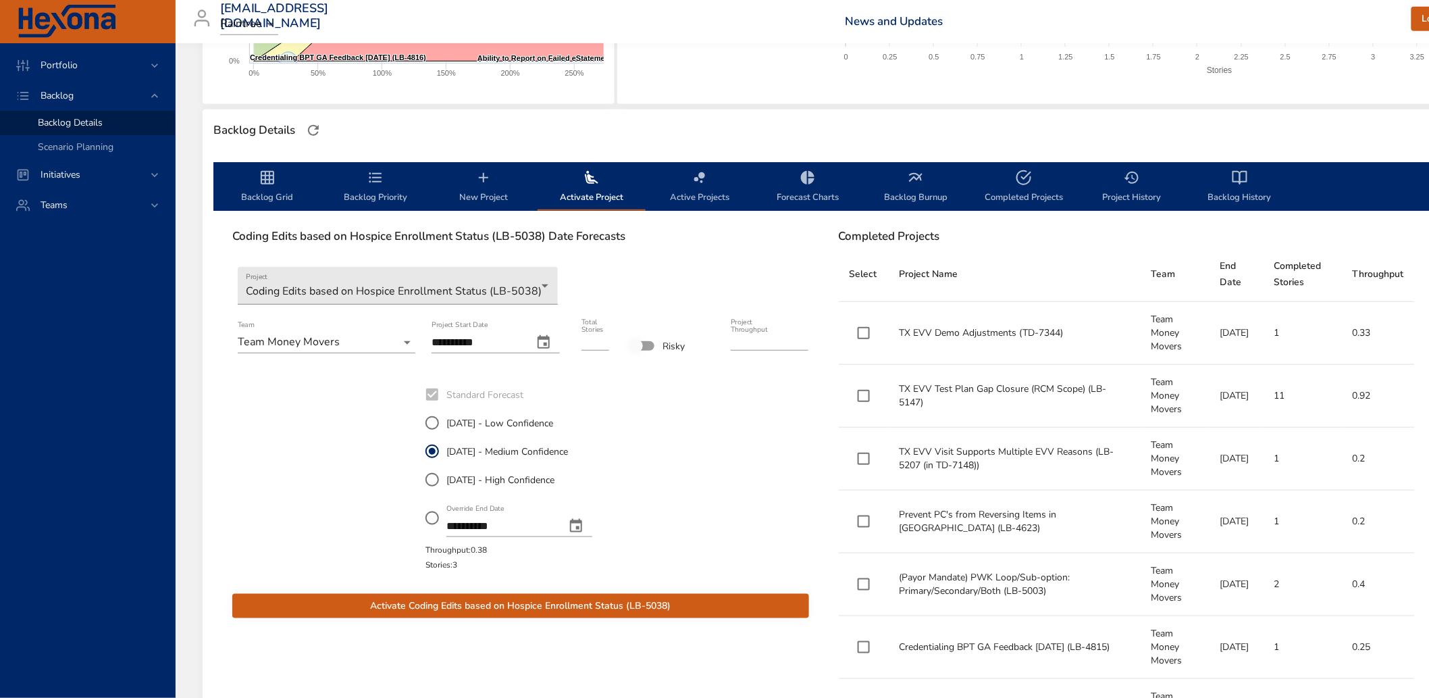
click at [428, 598] on span "Activate Coding Edits based on Hospice Enrollment Status (LB-5038)" at bounding box center [520, 606] width 555 height 17
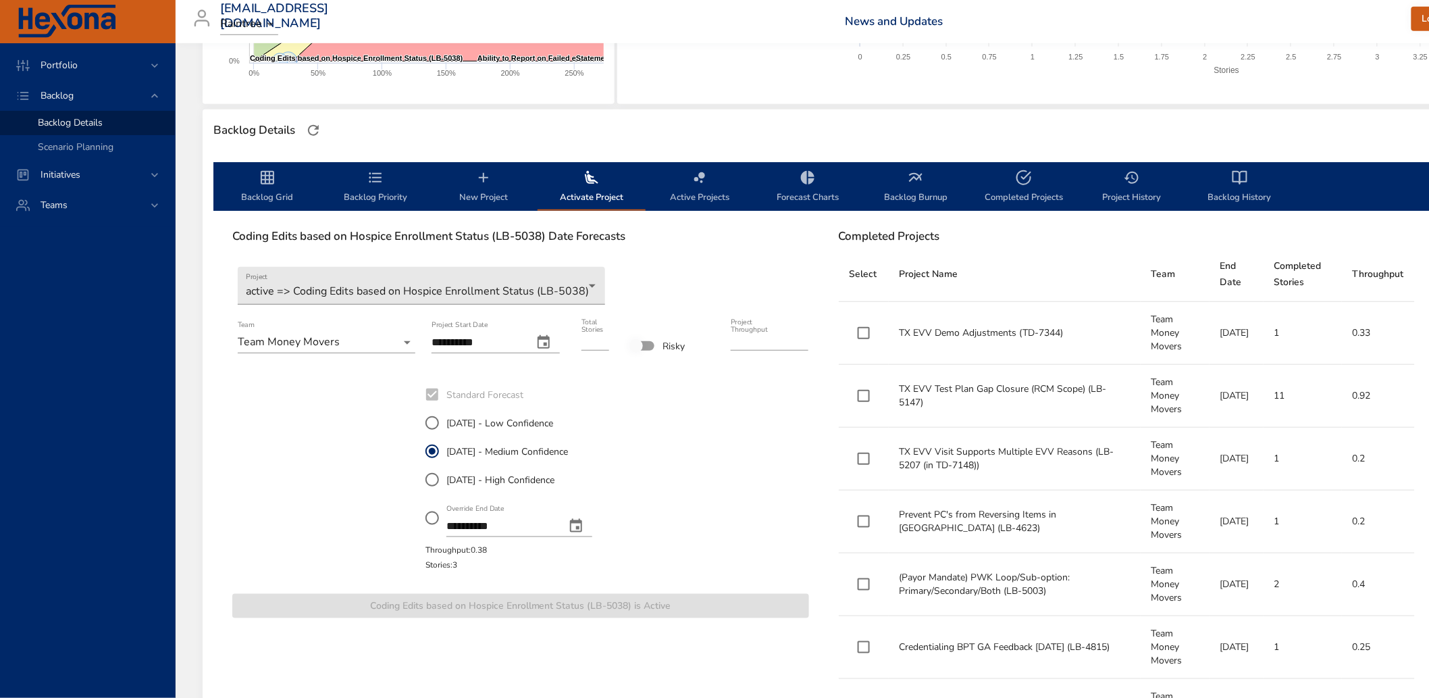
click at [277, 184] on span "Backlog Grid" at bounding box center [268, 188] width 92 height 36
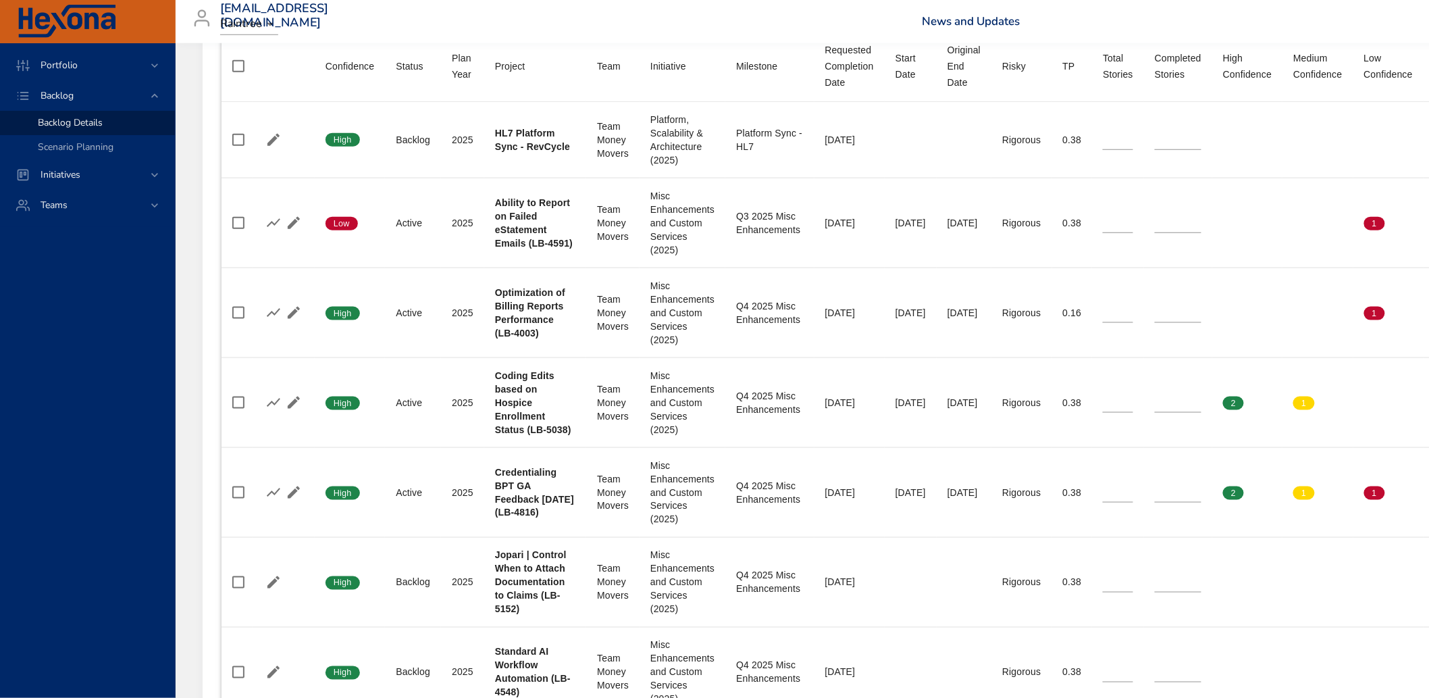
scroll to position [552, 0]
